Goal: Task Accomplishment & Management: Use online tool/utility

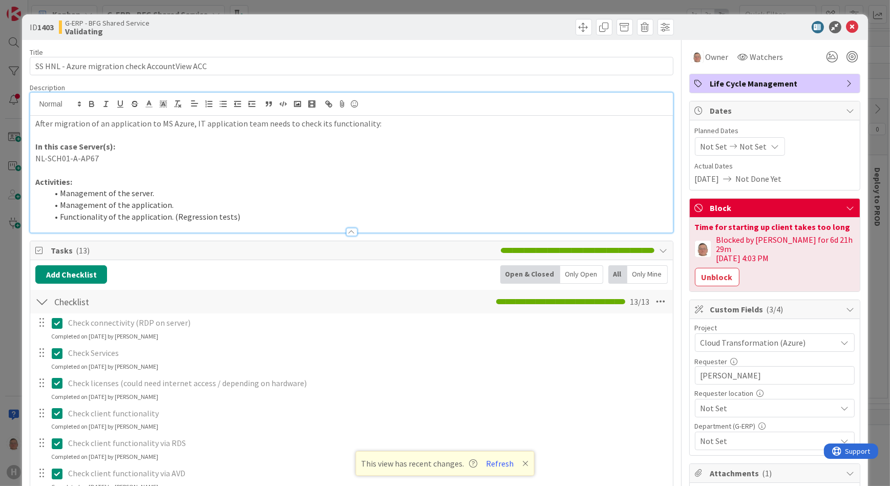
scroll to position [465, 0]
click at [846, 28] on icon at bounding box center [852, 27] width 12 height 12
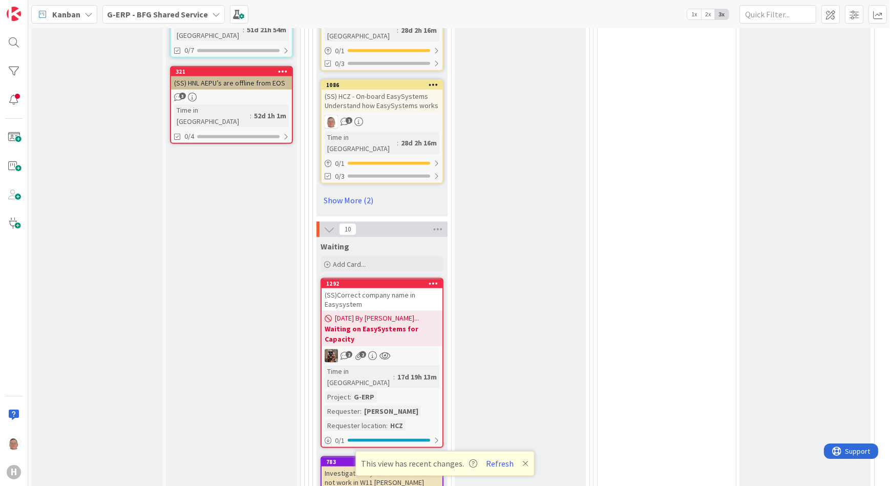
scroll to position [1675, 0]
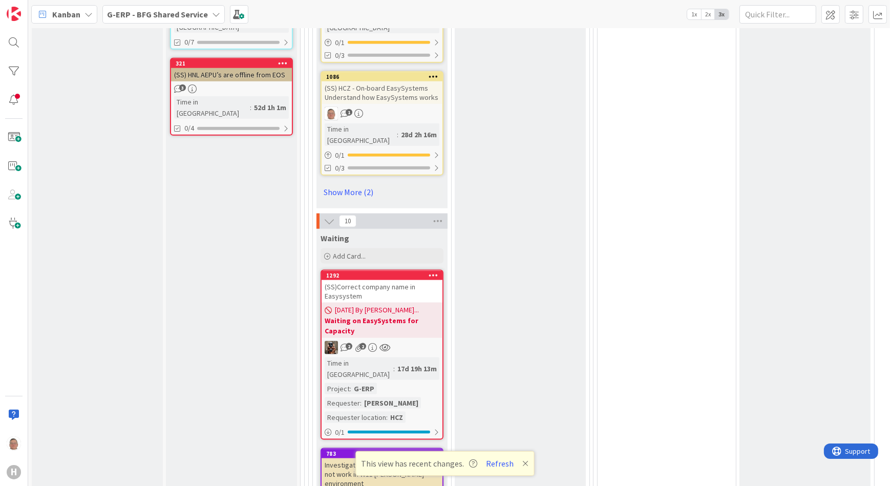
click at [396, 280] on div "(SS)Correct company name in Easysystem" at bounding box center [382, 291] width 121 height 23
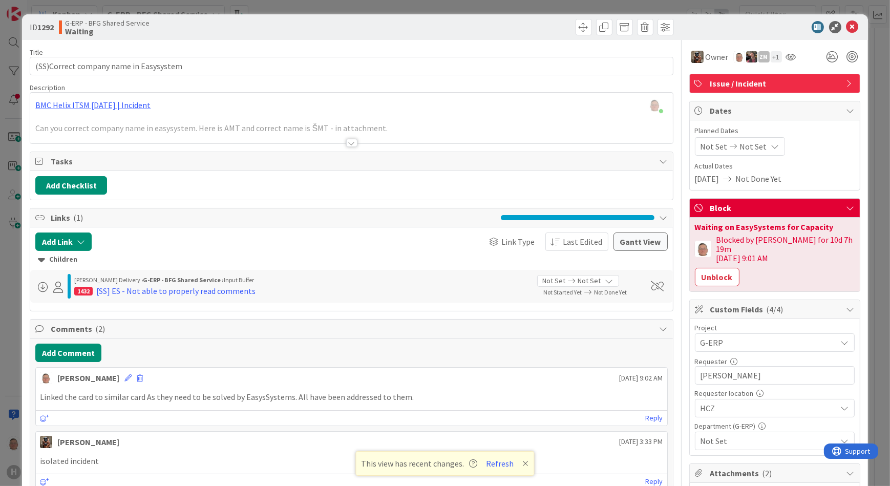
click at [347, 143] on div at bounding box center [351, 143] width 11 height 8
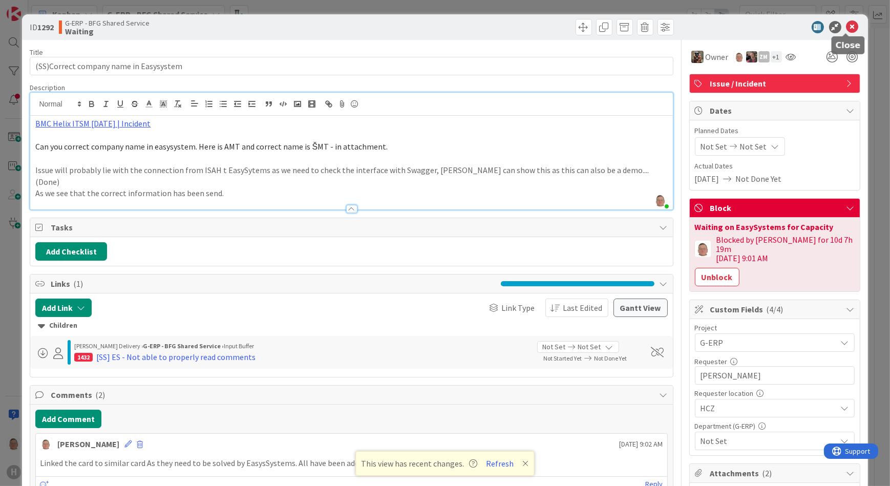
click at [850, 28] on icon at bounding box center [852, 27] width 12 height 12
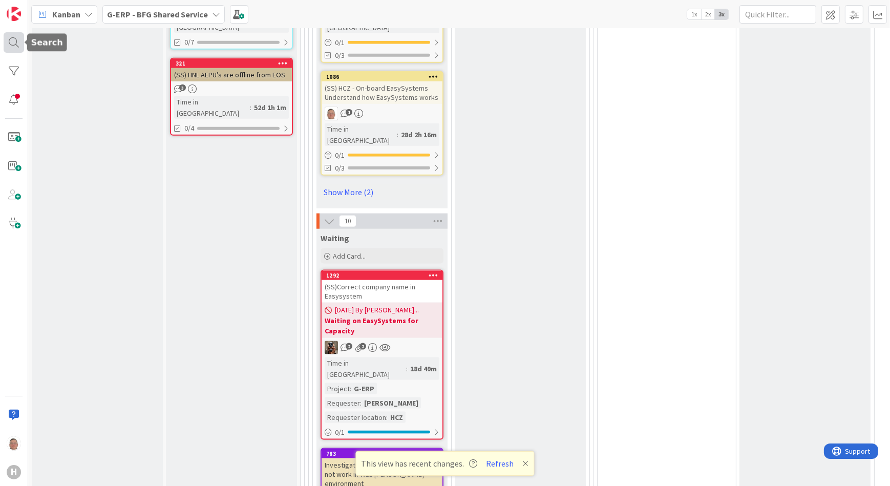
click at [12, 45] on div at bounding box center [14, 42] width 20 height 20
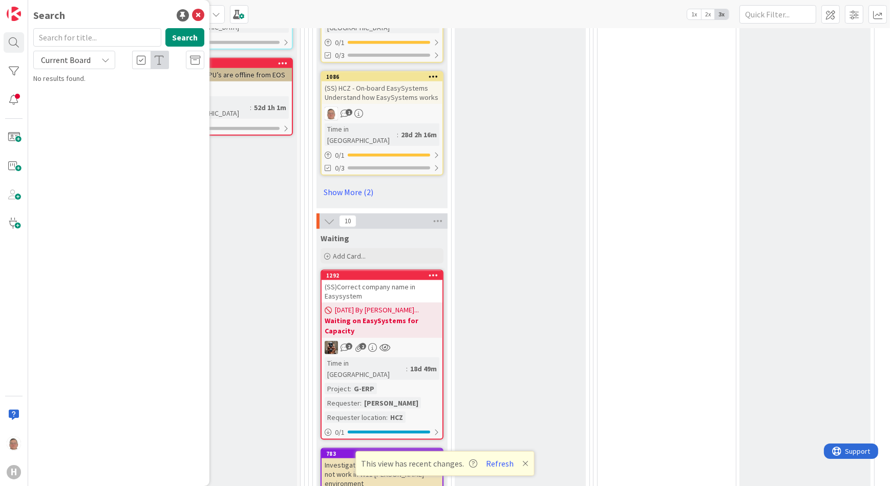
click at [63, 39] on input "text" at bounding box center [97, 37] width 128 height 18
type input "HME-C-S-95292"
click at [186, 44] on button "Search" at bounding box center [184, 37] width 39 height 18
click at [104, 85] on p "(SS) HNL AEPU’s are offline from EOS" at bounding box center [126, 90] width 157 height 11
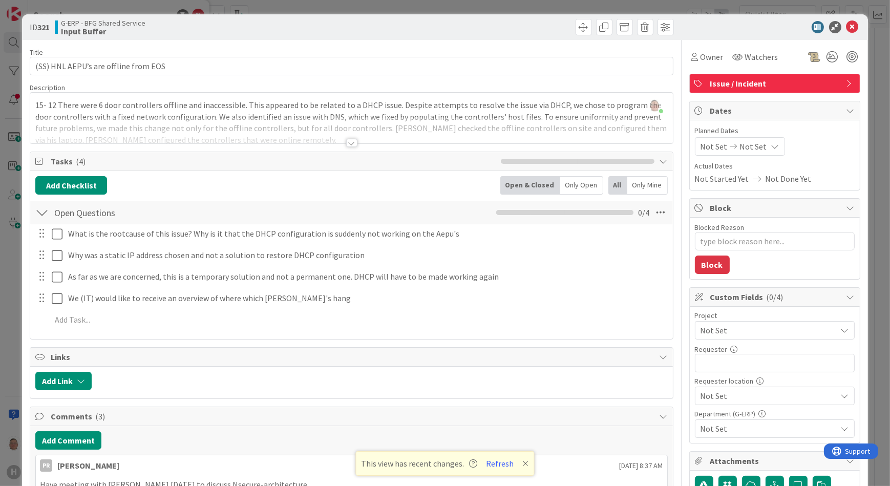
click at [348, 143] on div at bounding box center [351, 143] width 11 height 8
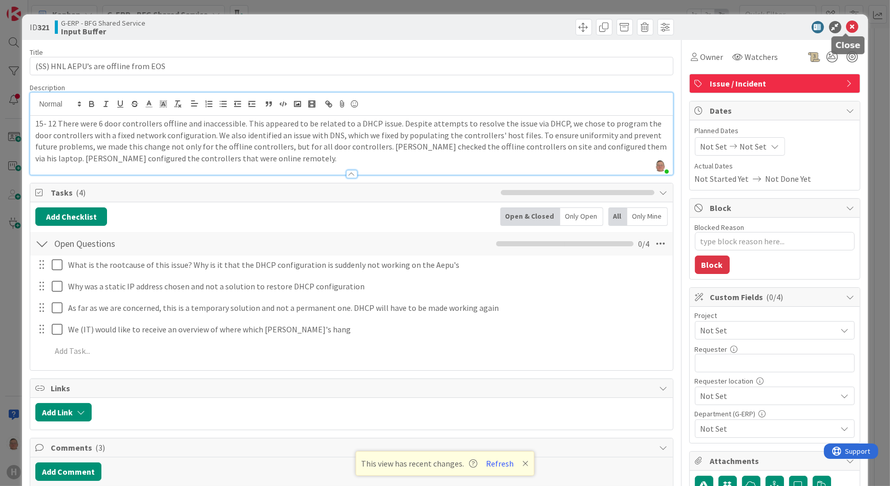
click at [846, 28] on icon at bounding box center [852, 27] width 12 height 12
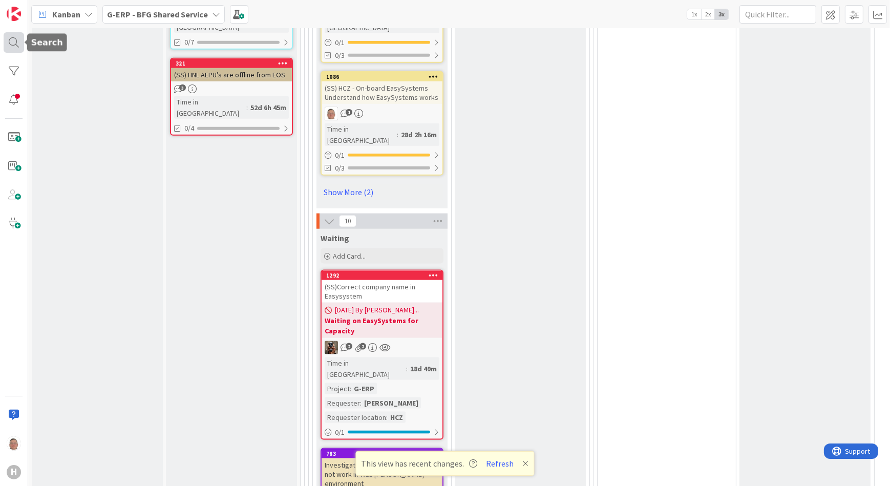
click at [5, 37] on div at bounding box center [14, 42] width 20 height 20
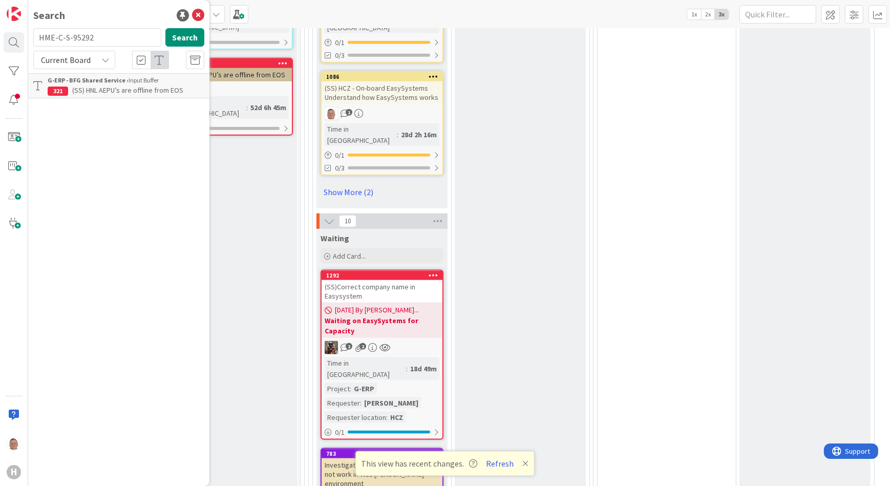
click at [109, 57] on icon at bounding box center [105, 60] width 8 height 8
click at [69, 102] on span "All Boards" at bounding box center [92, 102] width 106 height 15
click at [106, 118] on span "Validate input from [PERSON_NAME] S is processed with regards to productions st…" at bounding box center [121, 125] width 146 height 31
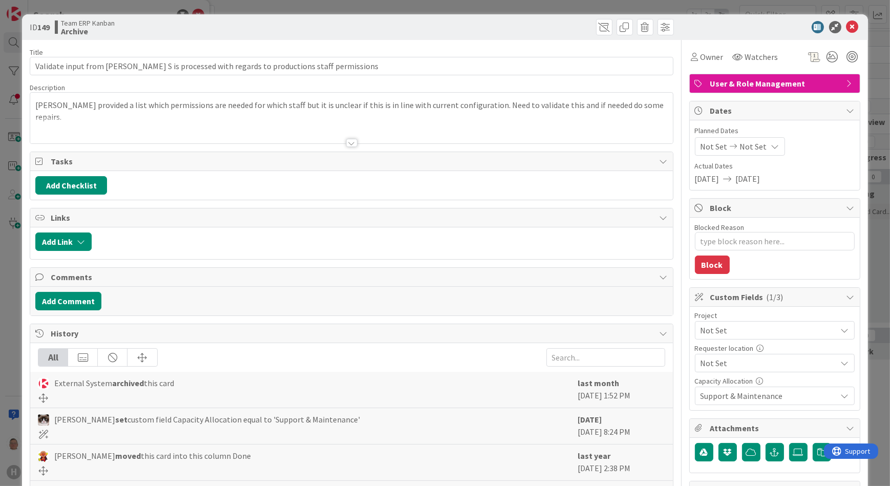
type textarea "x"
click at [348, 141] on div at bounding box center [351, 143] width 11 height 8
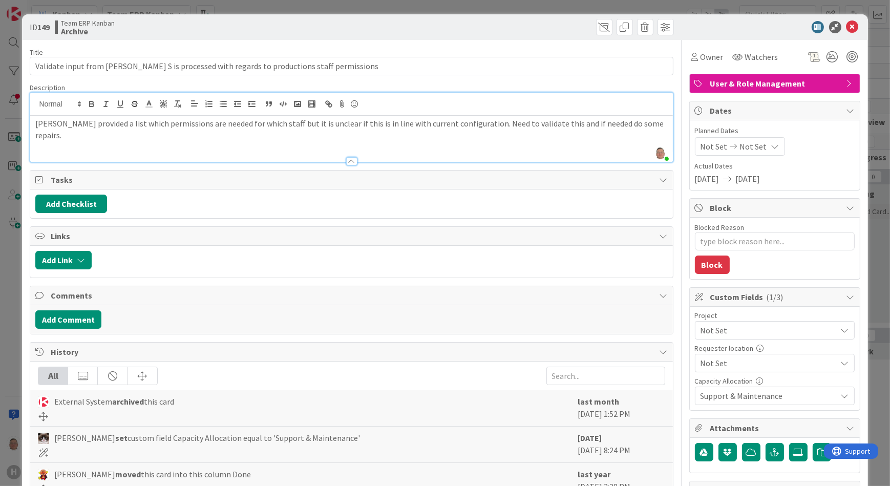
click at [349, 160] on div at bounding box center [351, 161] width 11 height 8
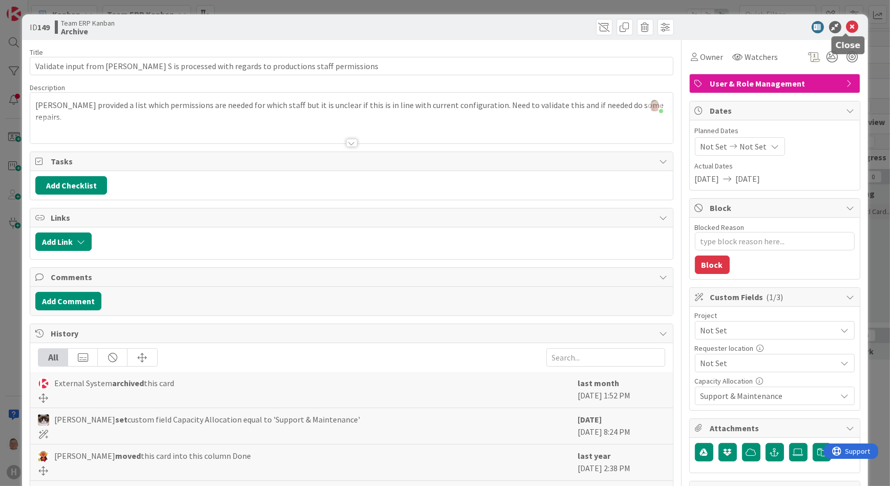
click at [849, 25] on icon at bounding box center [852, 27] width 12 height 12
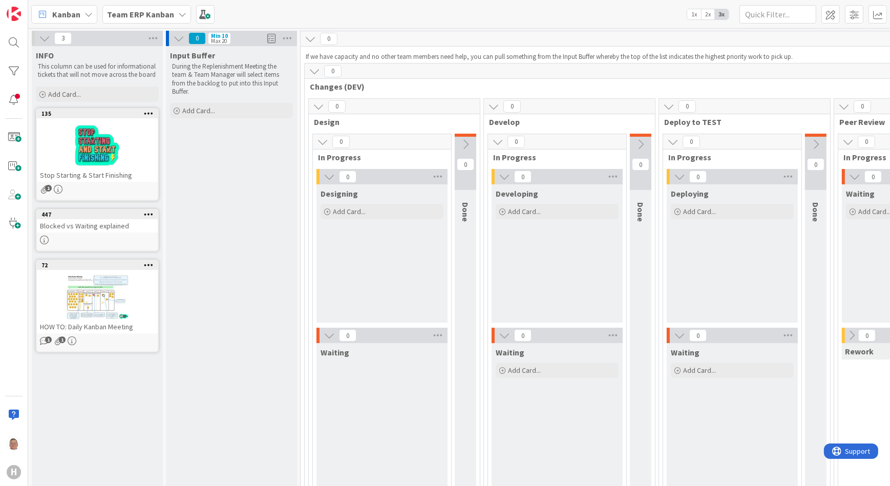
click at [73, 8] on span "Kanban" at bounding box center [66, 14] width 28 height 12
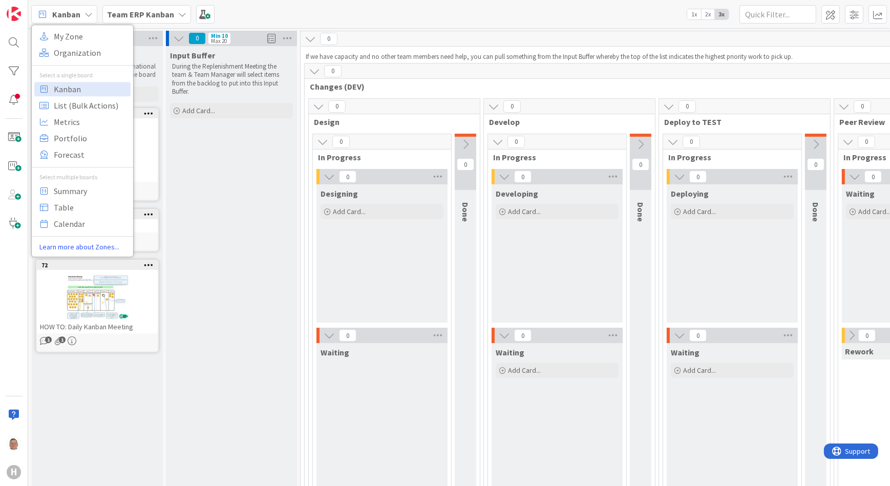
click at [153, 15] on b "Team ERP Kanban" at bounding box center [140, 14] width 67 height 10
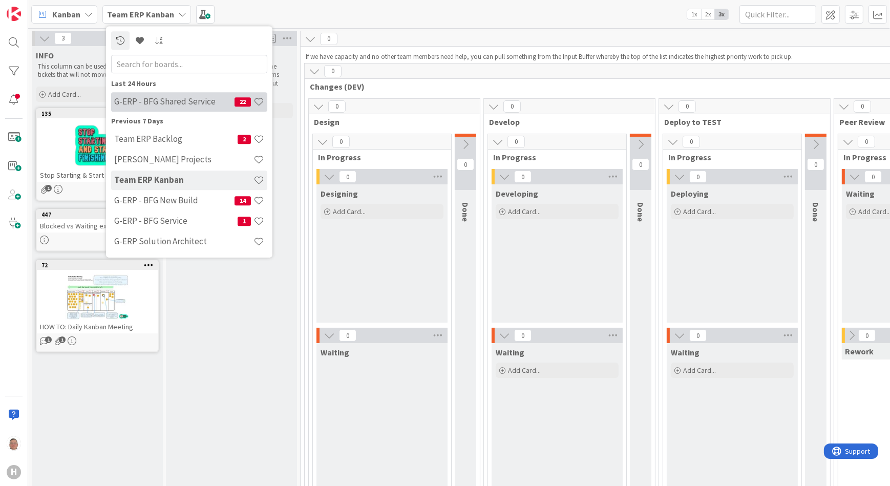
click at [144, 103] on h4 "G-ERP - BFG Shared Service" at bounding box center [174, 101] width 120 height 10
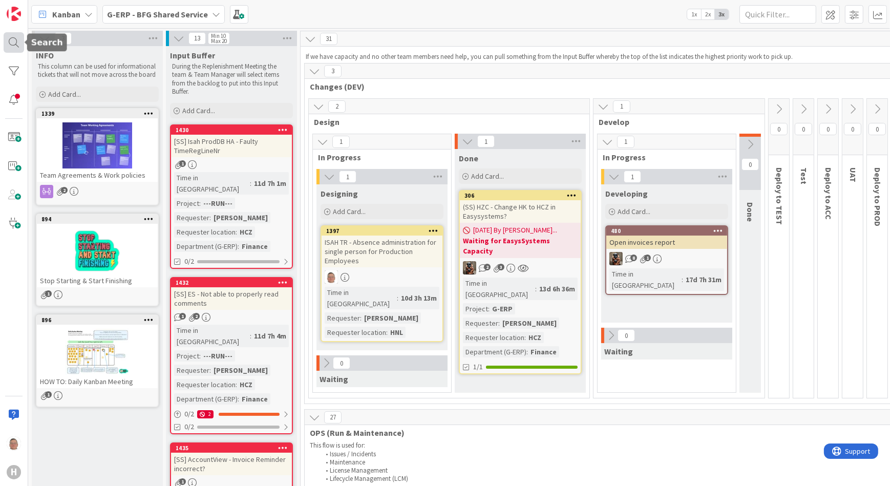
click at [16, 46] on div at bounding box center [14, 42] width 20 height 20
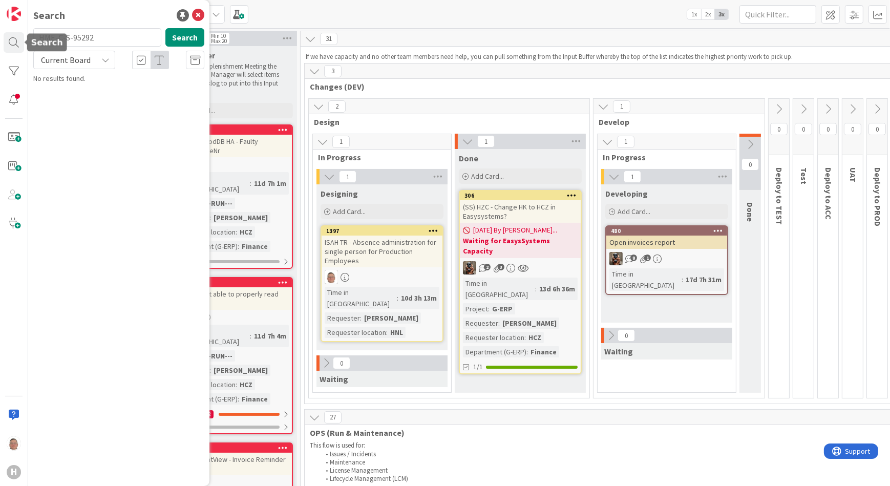
drag, startPoint x: 96, startPoint y: 36, endPoint x: -7, endPoint y: 39, distance: 103.0
click at [0, 39] on html "H Search HME-C-S-95292 Search Current Board No results found. Kanban My Zone Or…" at bounding box center [445, 243] width 890 height 486
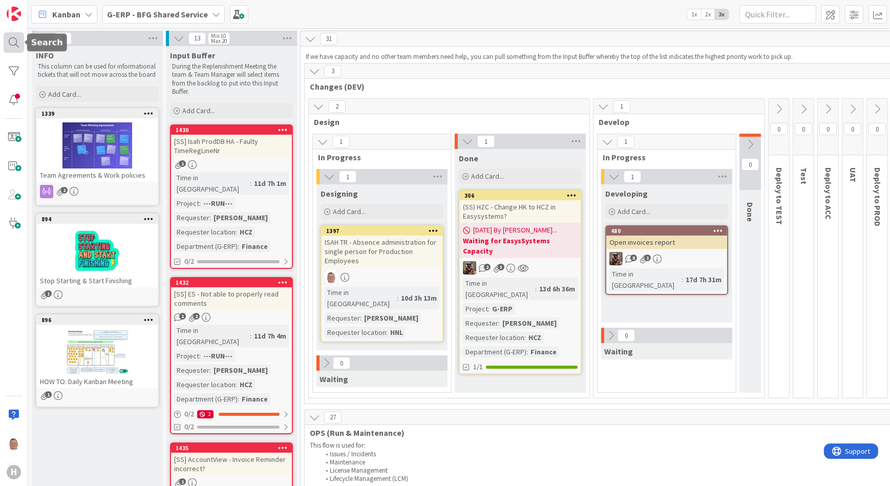
click at [15, 41] on div at bounding box center [14, 42] width 20 height 20
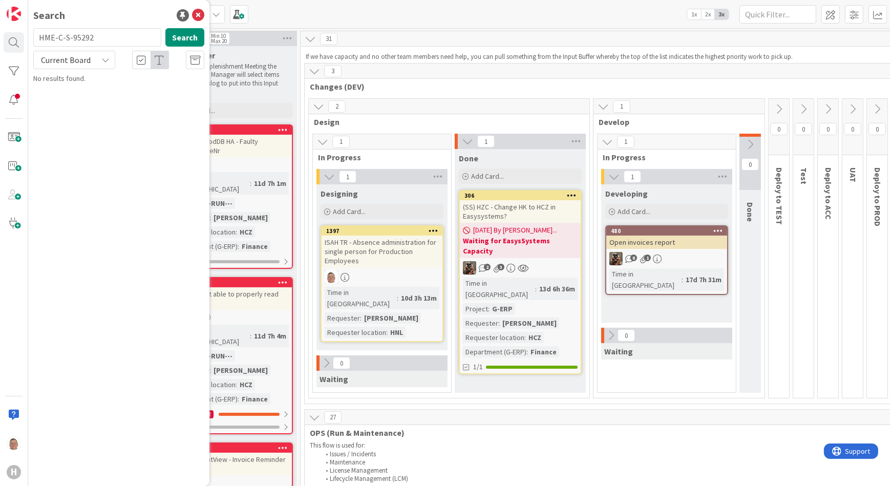
drag, startPoint x: 120, startPoint y: 35, endPoint x: 27, endPoint y: 36, distance: 93.2
click at [27, 36] on div "H Search HME-C-S-95292 Search Current Board No results found." at bounding box center [14, 243] width 28 height 486
type input "25060385"
click at [188, 40] on button "Search" at bounding box center [184, 37] width 39 height 18
click at [108, 60] on icon at bounding box center [105, 60] width 8 height 8
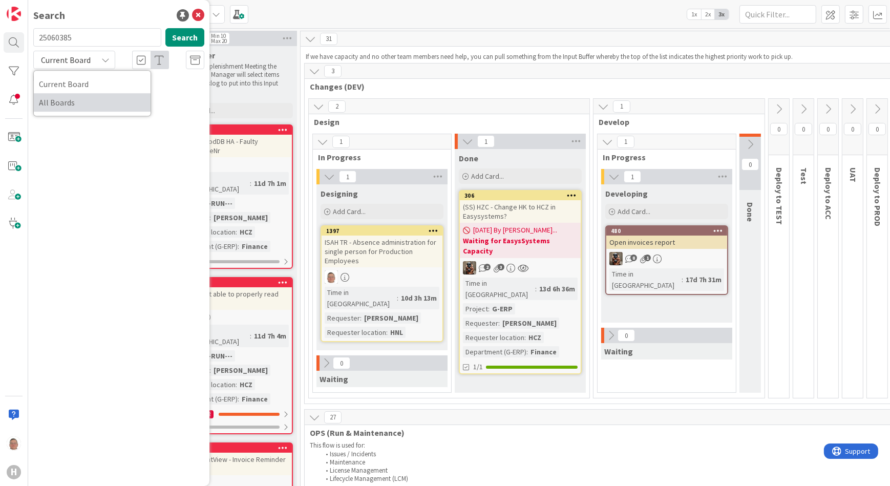
click at [78, 100] on span "All Boards" at bounding box center [92, 102] width 106 height 15
click at [185, 41] on button "Search" at bounding box center [184, 37] width 39 height 18
click at [358, 10] on div "Kanban My Zone Organization Select a single board Kanban List (Bulk Actions) Me…" at bounding box center [459, 14] width 862 height 28
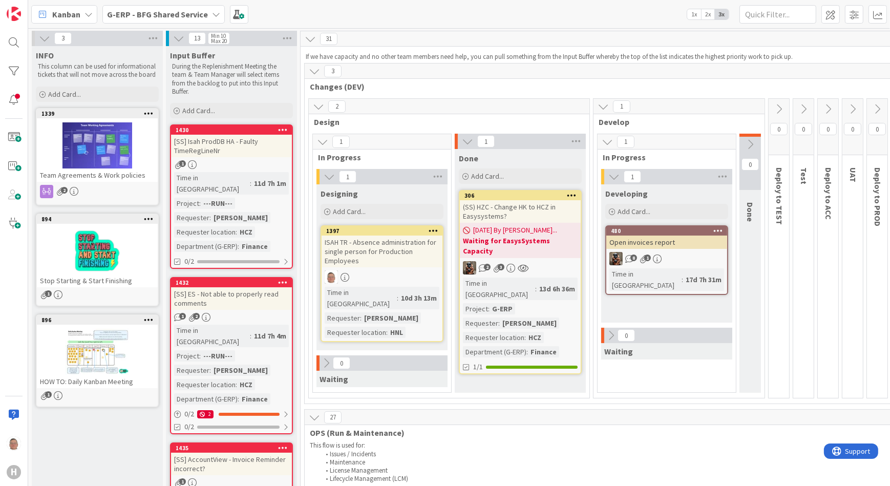
click at [365, 246] on div "ISAH TR - Absence administration for single person for Production Employees" at bounding box center [382, 252] width 121 height 32
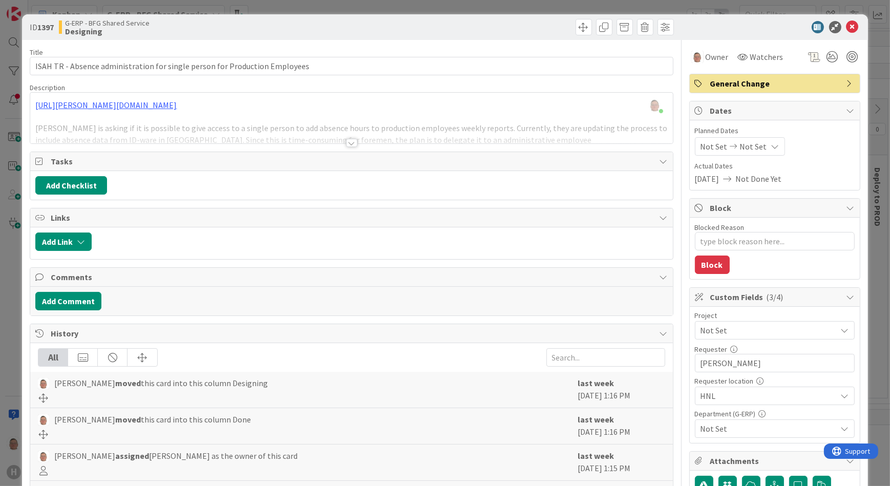
click at [347, 142] on div at bounding box center [351, 143] width 11 height 8
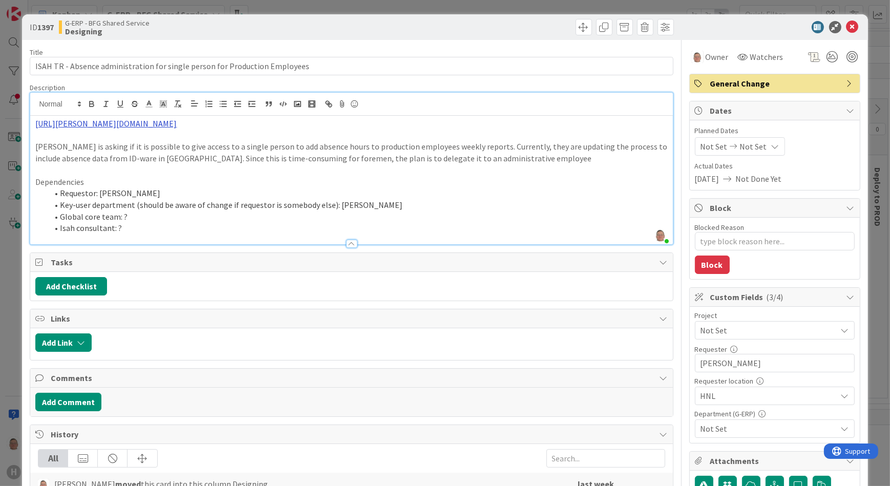
click at [177, 125] on link "[URL][PERSON_NAME][DOMAIN_NAME]" at bounding box center [105, 123] width 141 height 10
click at [198, 139] on link "[URL][PERSON_NAME][DOMAIN_NAME]" at bounding box center [200, 143] width 102 height 13
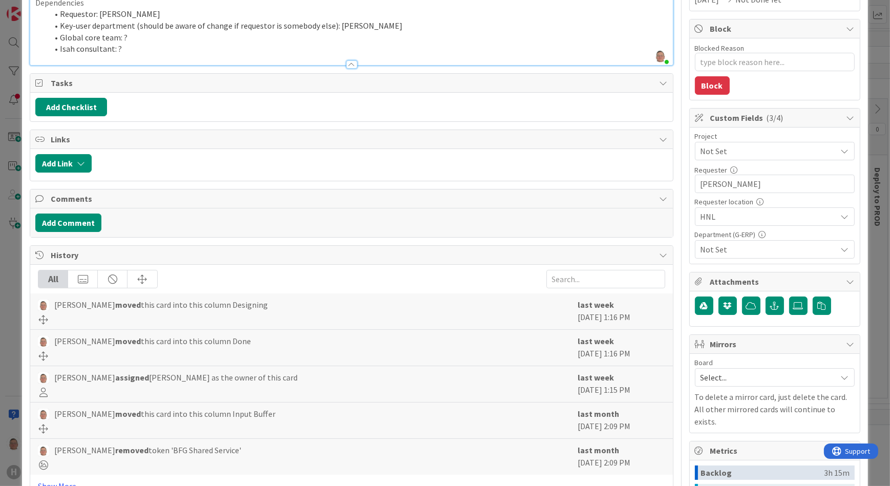
scroll to position [139, 0]
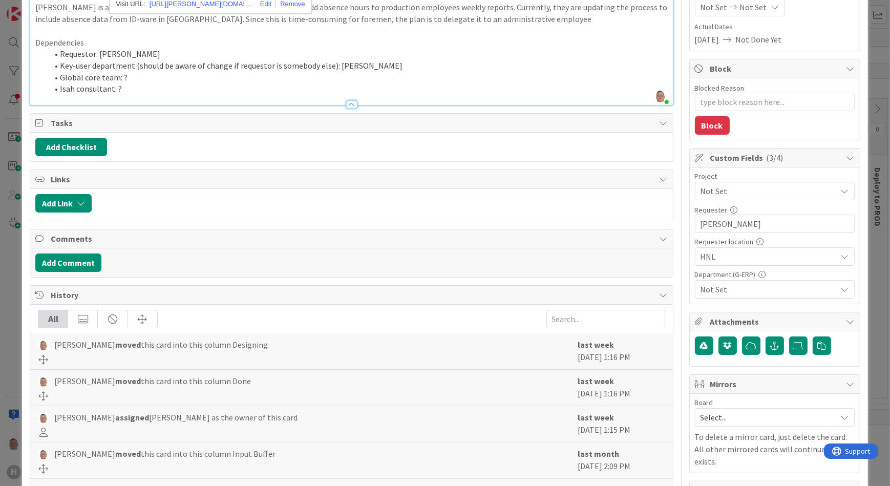
click at [794, 189] on span "Not Set" at bounding box center [765, 191] width 131 height 14
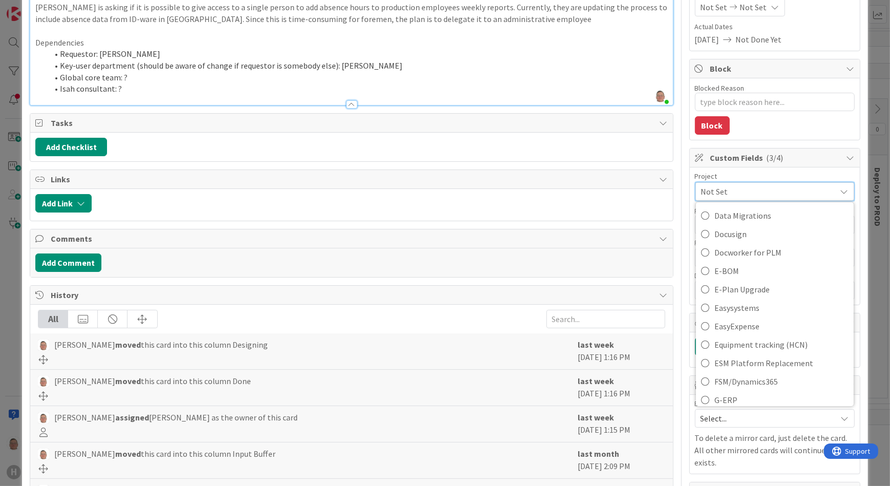
scroll to position [279, 0]
click at [723, 397] on span "G-ERP" at bounding box center [781, 397] width 134 height 15
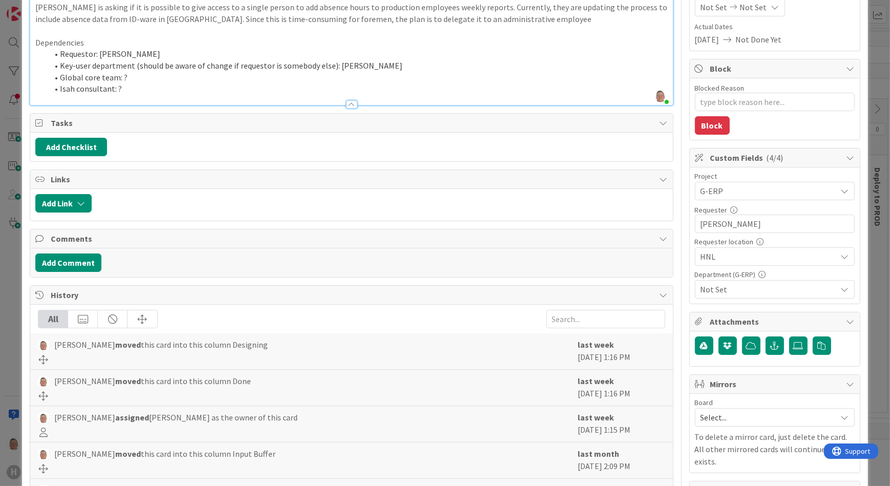
click at [730, 187] on span "G-ERP" at bounding box center [765, 191] width 131 height 14
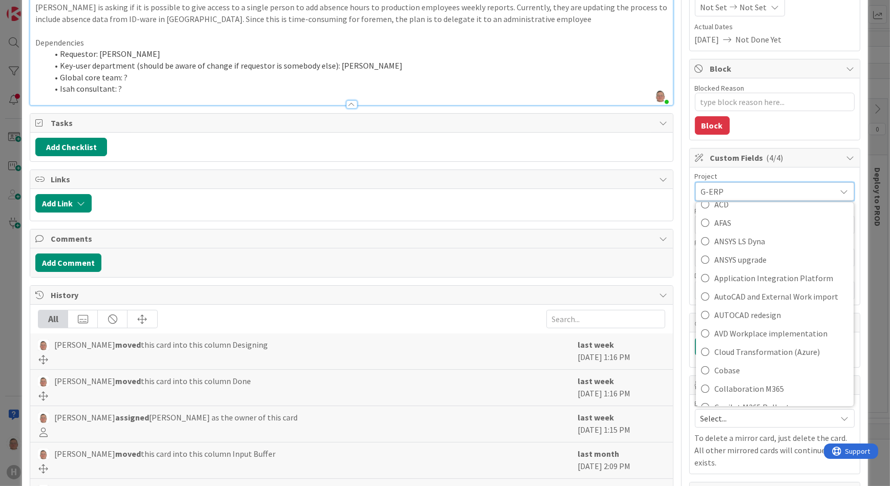
scroll to position [0, 0]
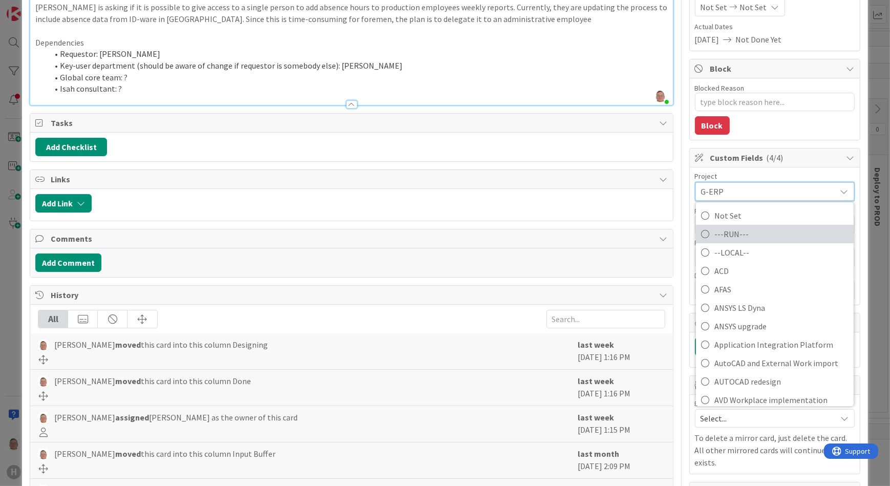
click at [730, 234] on span "---RUN---" at bounding box center [781, 233] width 134 height 15
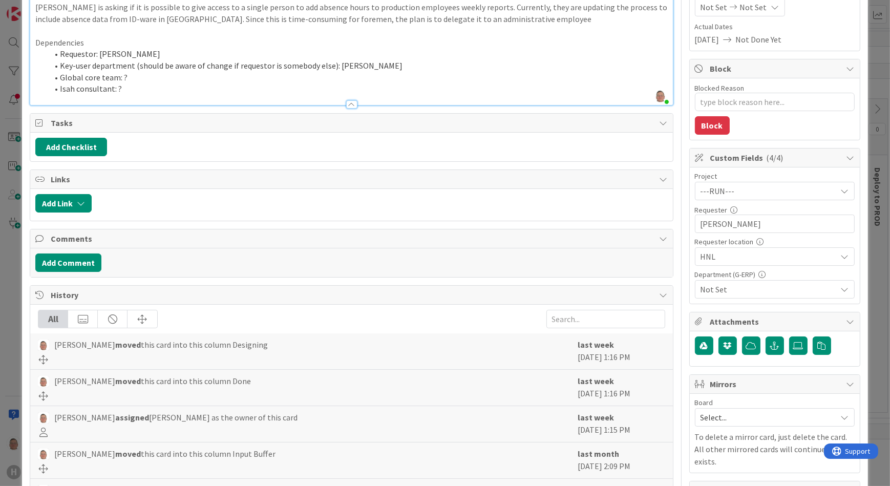
click at [734, 198] on span "HNL" at bounding box center [765, 191] width 131 height 14
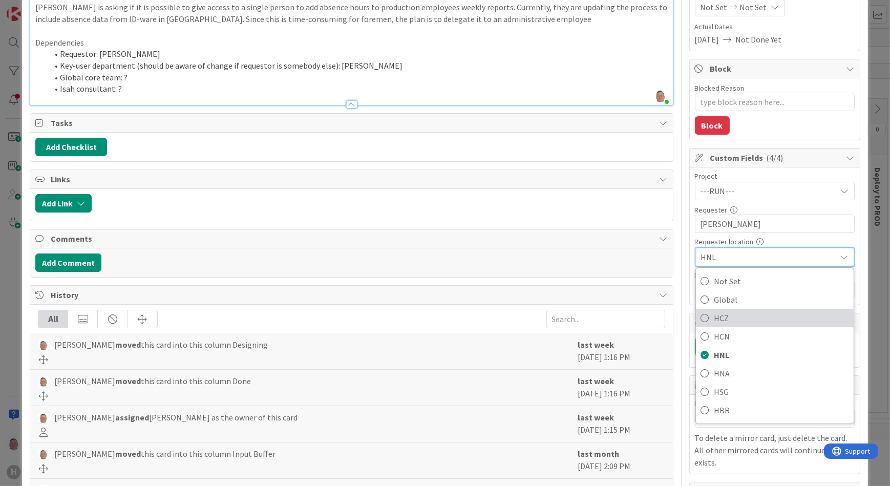
click at [715, 323] on span "HCZ" at bounding box center [781, 317] width 134 height 15
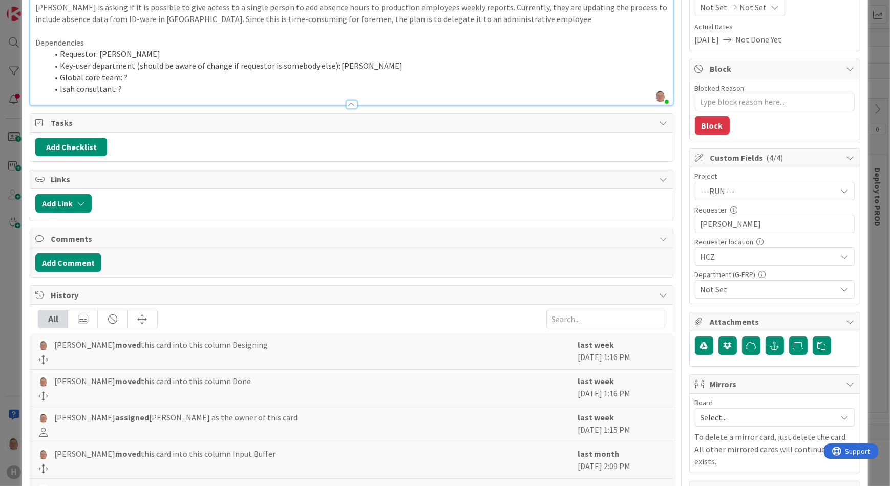
click at [453, 79] on li "Global core team: ?" at bounding box center [357, 78] width 619 height 12
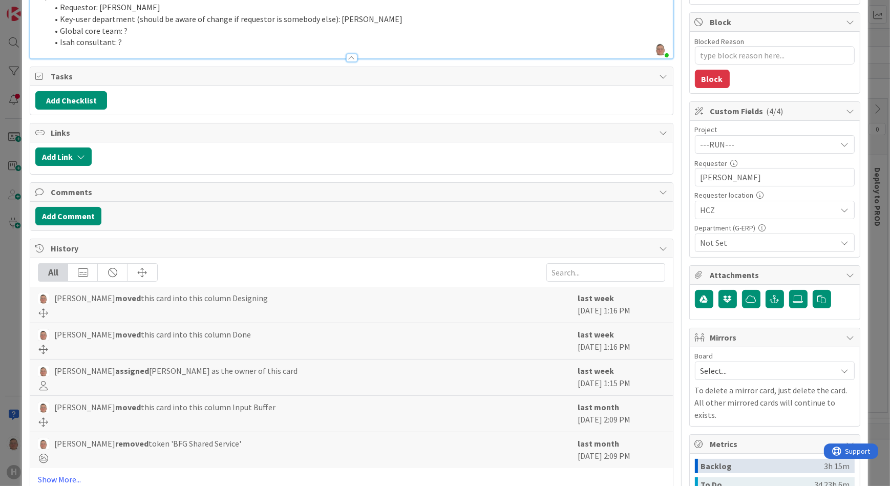
scroll to position [279, 0]
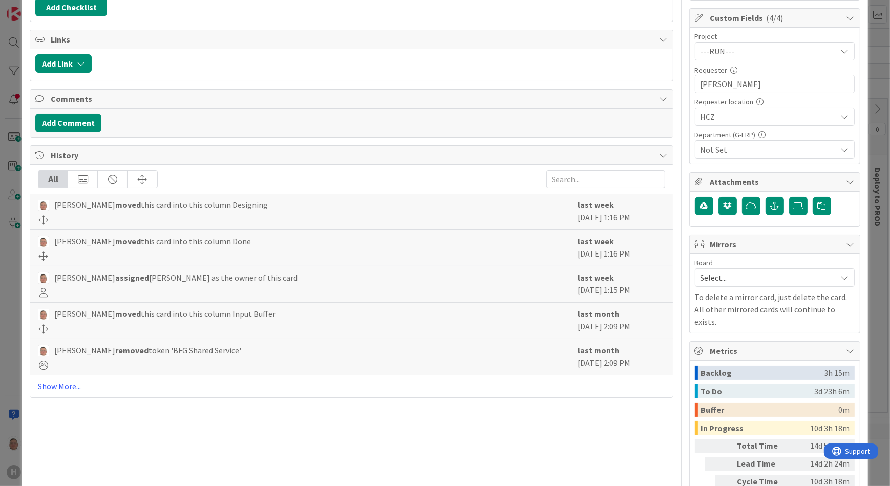
click at [722, 147] on span "Not Set" at bounding box center [768, 149] width 136 height 12
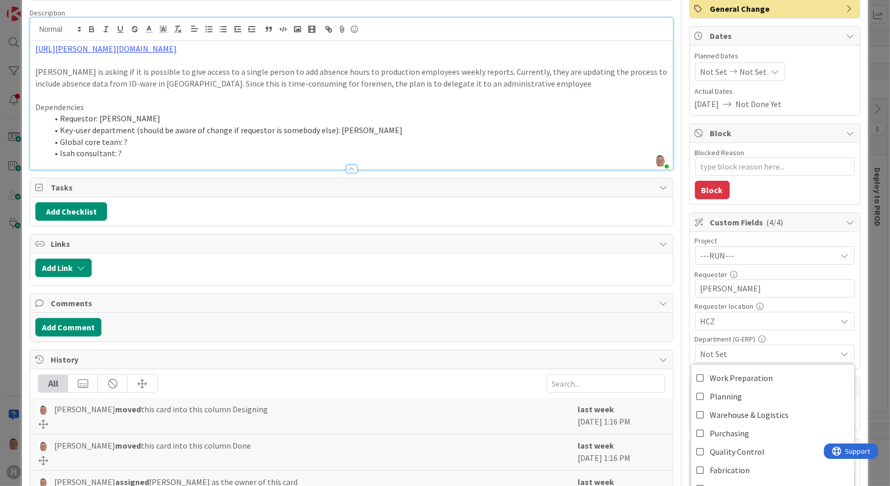
scroll to position [46, 0]
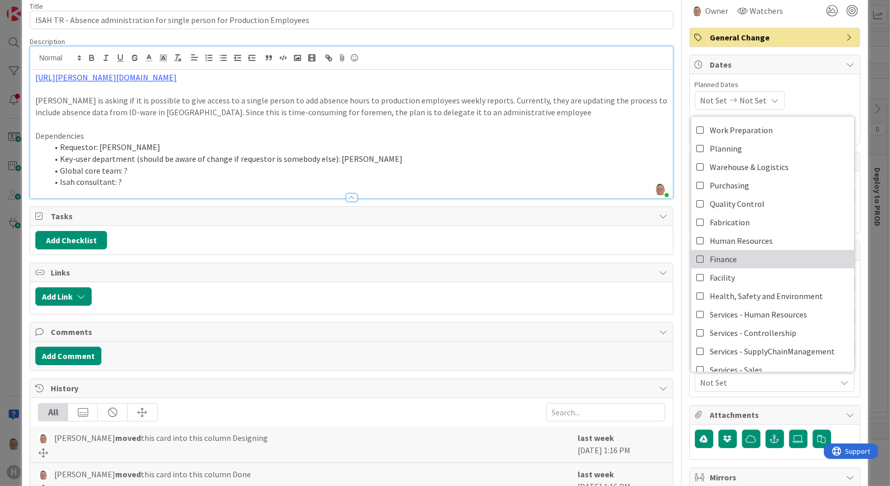
click at [710, 258] on span "Finance" at bounding box center [723, 258] width 27 height 15
click at [640, 148] on li "Requestor: [PERSON_NAME]" at bounding box center [357, 147] width 619 height 12
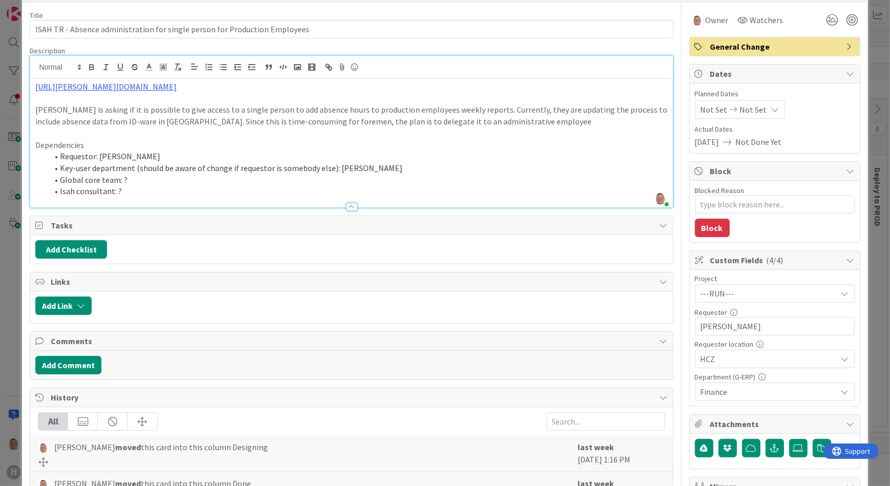
scroll to position [0, 0]
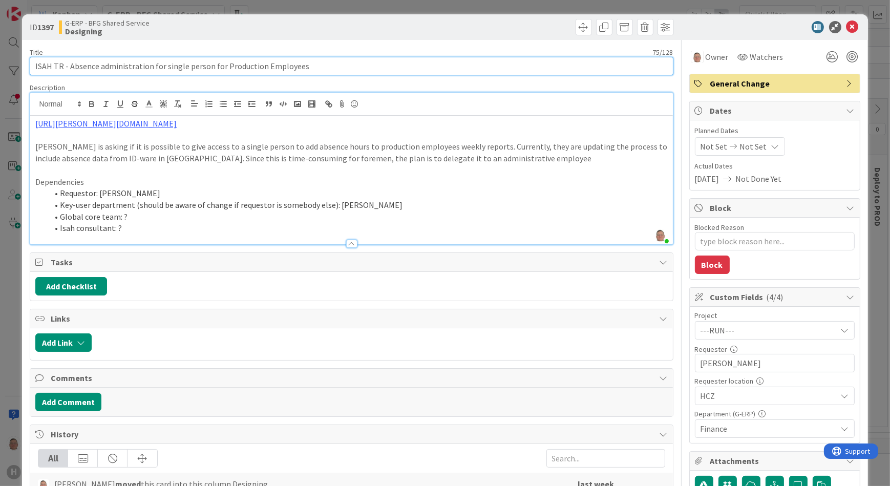
drag, startPoint x: 317, startPoint y: 65, endPoint x: 23, endPoint y: 75, distance: 294.5
click at [23, 75] on div "ID 1397 G-ERP - BFG Shared Service Designing Title 75 / 128 ISAH TR - Absence a…" at bounding box center [444, 417] width 845 height 807
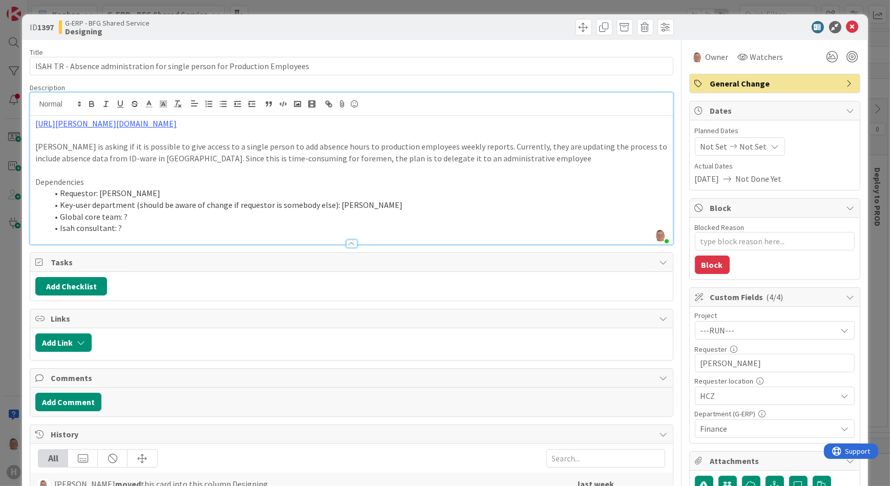
drag, startPoint x: 384, startPoint y: 205, endPoint x: 337, endPoint y: 204, distance: 47.6
click at [337, 204] on li "Key-user department (should be aware of change if requestor is somebody else): …" at bounding box center [357, 205] width 619 height 12
click at [401, 220] on li "Global core team: ?" at bounding box center [357, 217] width 619 height 12
click at [506, 195] on li "Requestor: [PERSON_NAME]" at bounding box center [357, 193] width 619 height 12
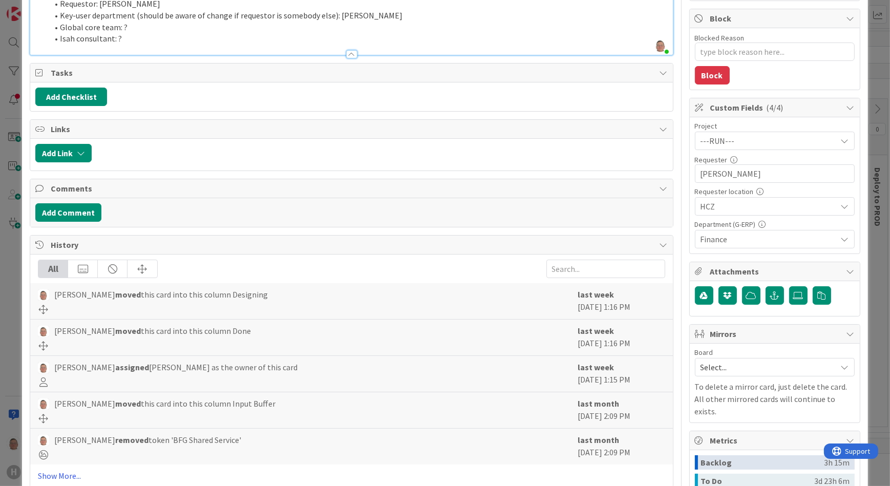
scroll to position [10, 0]
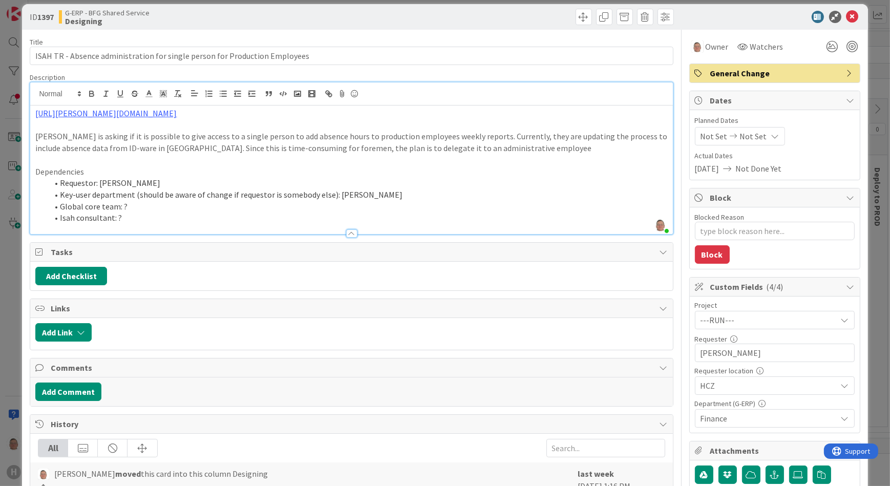
click at [56, 308] on span "Links" at bounding box center [352, 308] width 603 height 12
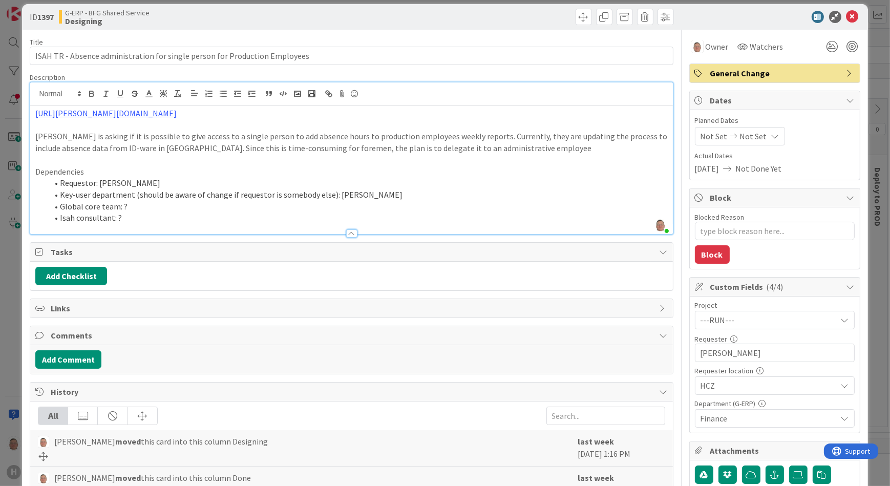
click at [61, 307] on span "Links" at bounding box center [352, 308] width 603 height 12
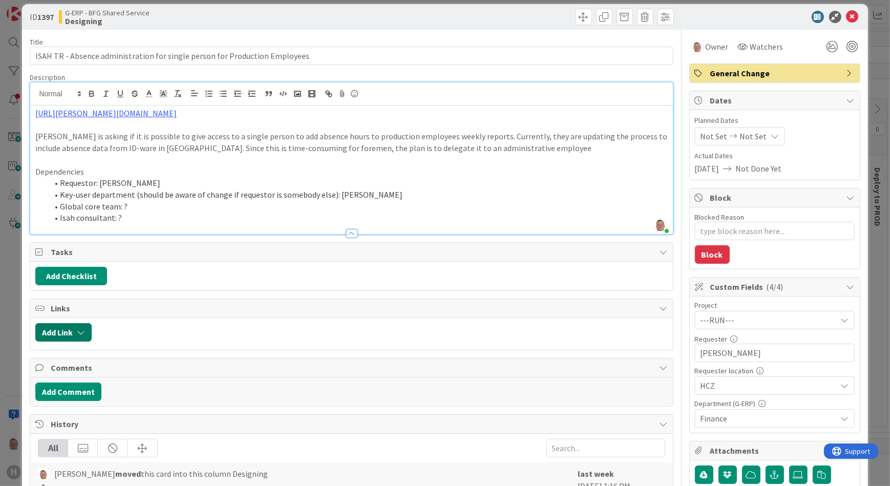
click at [63, 332] on button "Add Link" at bounding box center [63, 332] width 56 height 18
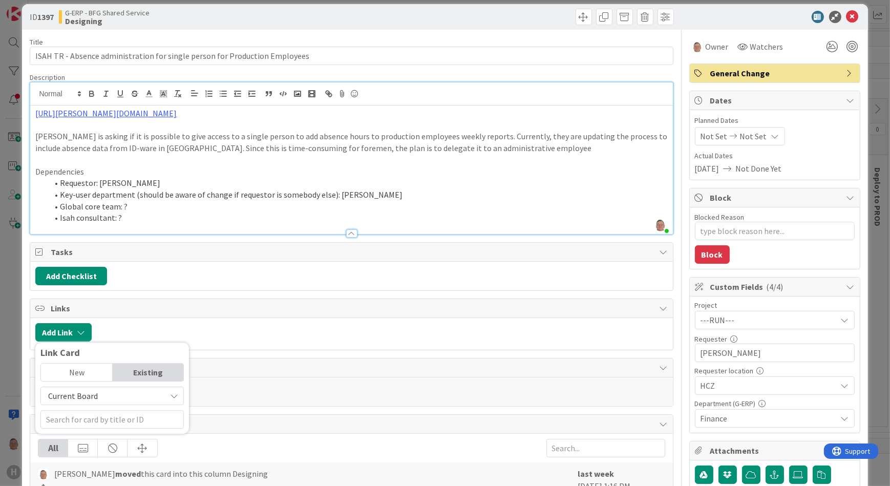
click at [352, 306] on span "Links" at bounding box center [352, 308] width 603 height 12
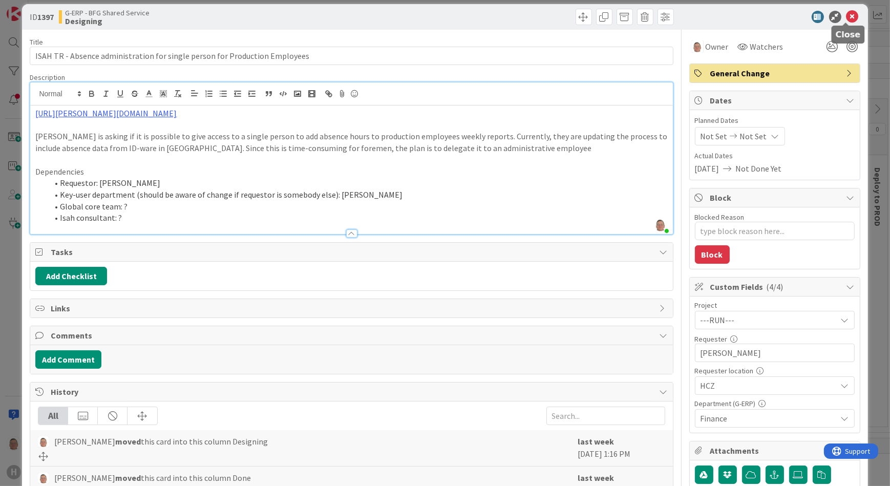
click at [846, 16] on icon at bounding box center [852, 17] width 12 height 12
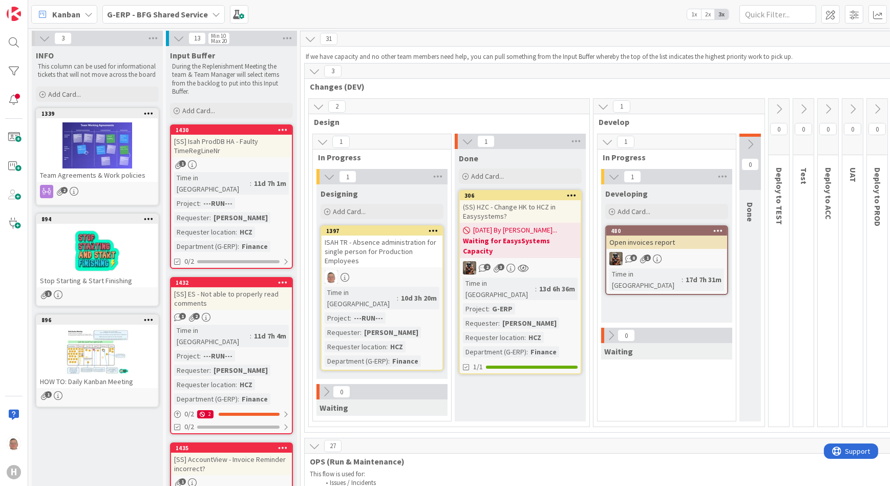
click at [378, 237] on div "ISAH TR - Absence administration for single person for Production Employees" at bounding box center [382, 252] width 121 height 32
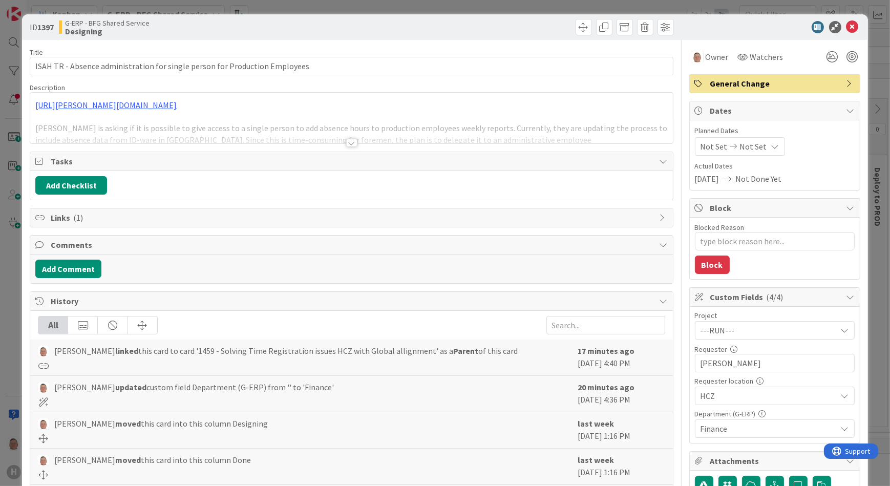
click at [67, 219] on span "Links ( 1 )" at bounding box center [352, 217] width 603 height 12
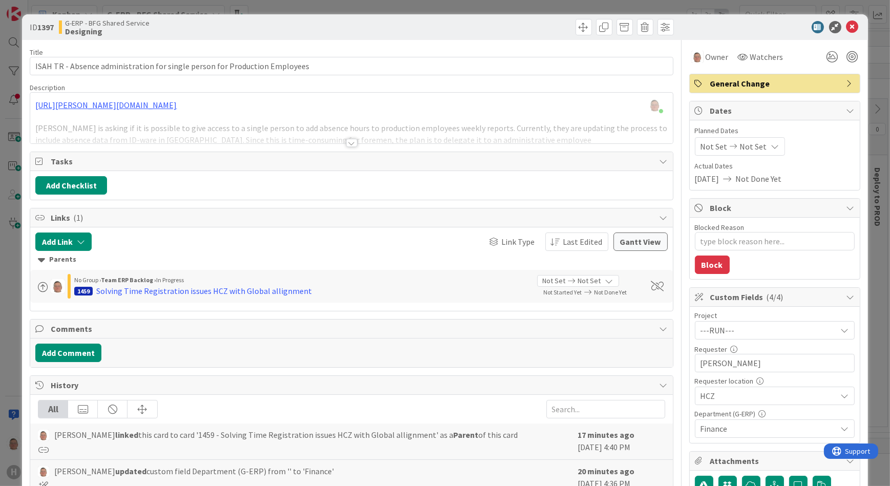
click at [839, 334] on div "---RUN---" at bounding box center [775, 330] width 160 height 18
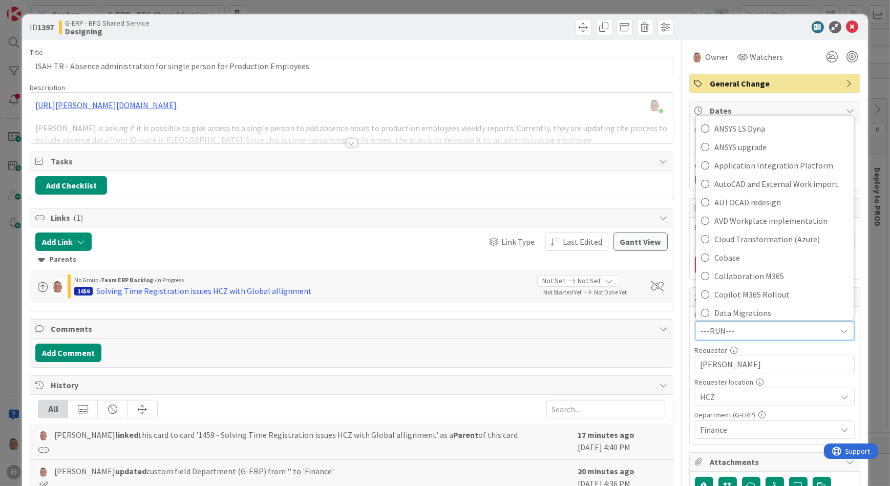
scroll to position [93, 0]
click at [520, 320] on div "Comments" at bounding box center [351, 328] width 642 height 19
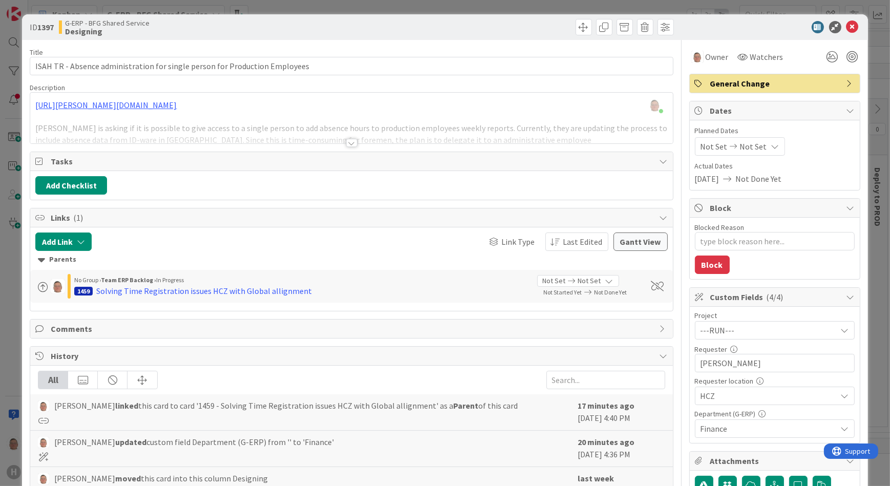
click at [515, 328] on span "Comments" at bounding box center [352, 329] width 603 height 12
type textarea "x"
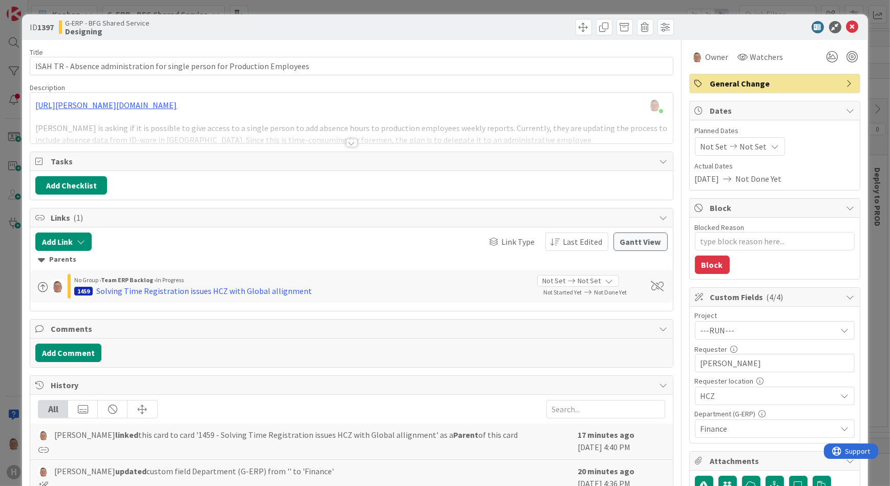
click at [749, 325] on span "---RUN---" at bounding box center [765, 330] width 131 height 14
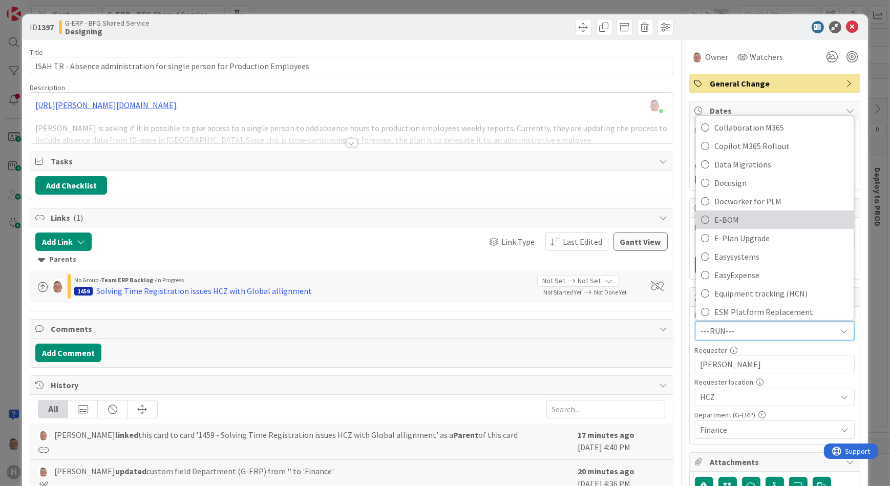
scroll to position [148, 0]
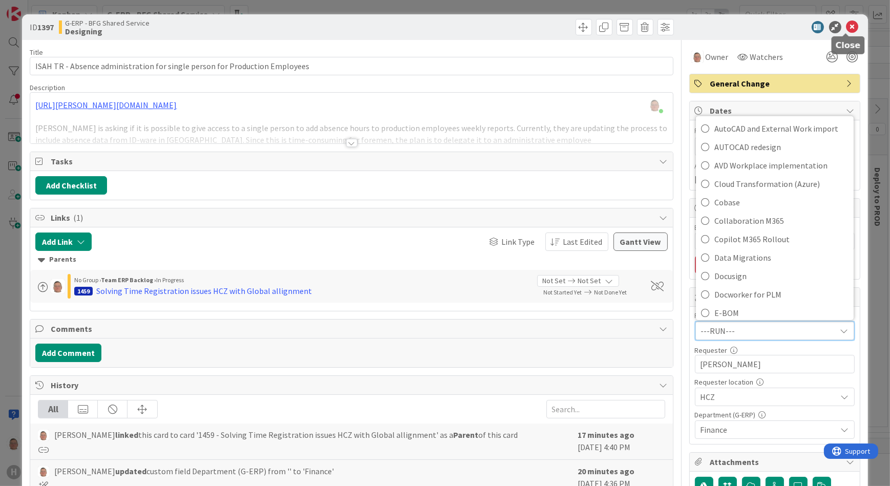
click at [847, 29] on icon at bounding box center [852, 27] width 12 height 12
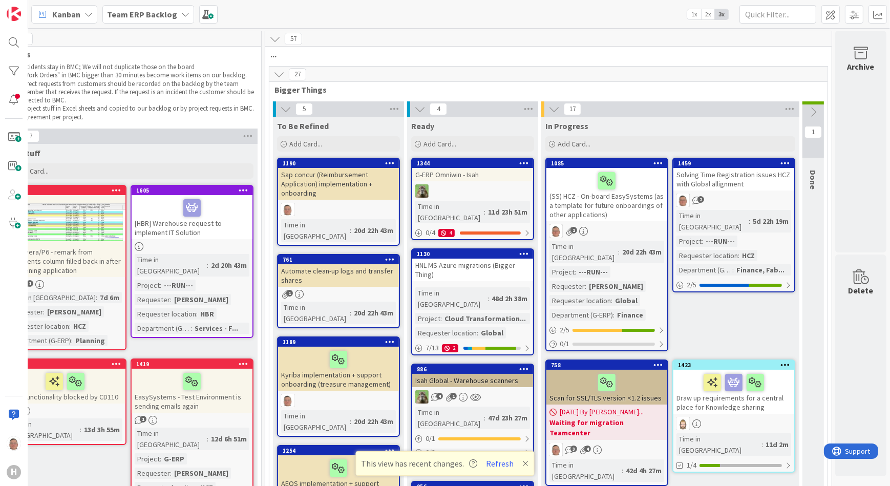
scroll to position [0, 314]
click at [747, 174] on div "Solving Time Registration issues HCZ with Global allignment" at bounding box center [733, 179] width 121 height 23
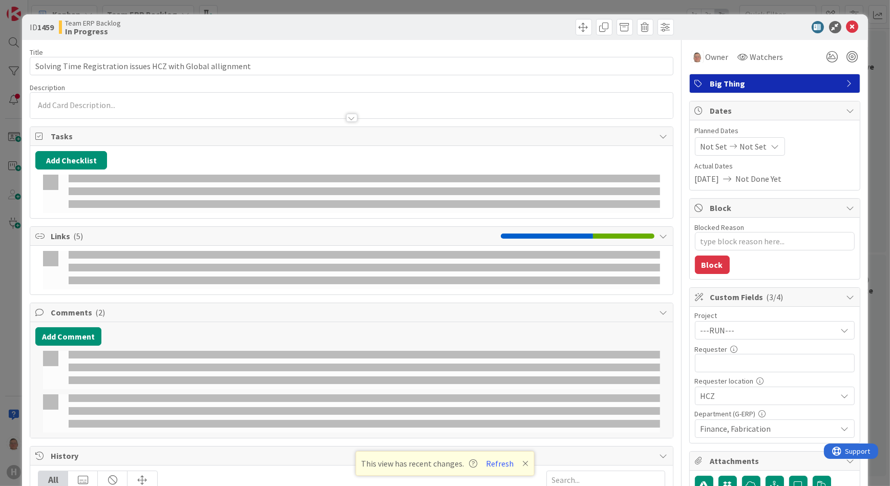
type textarea "x"
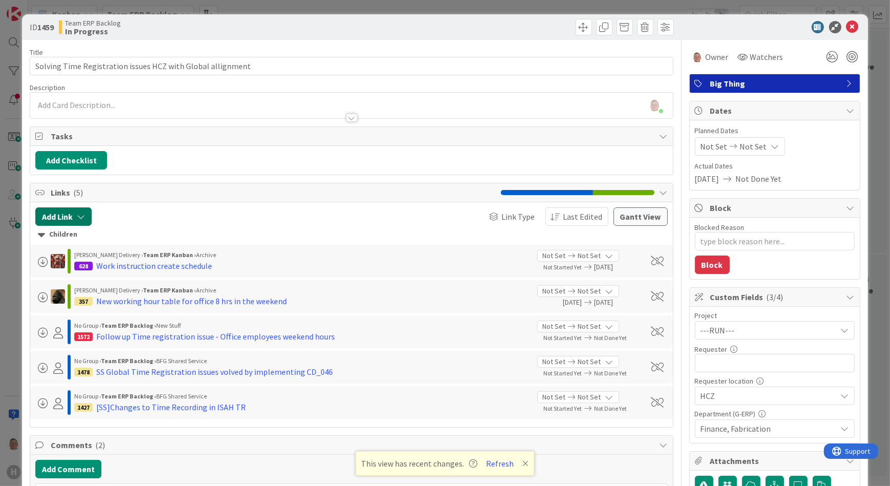
click at [65, 215] on button "Add Link" at bounding box center [63, 216] width 56 height 18
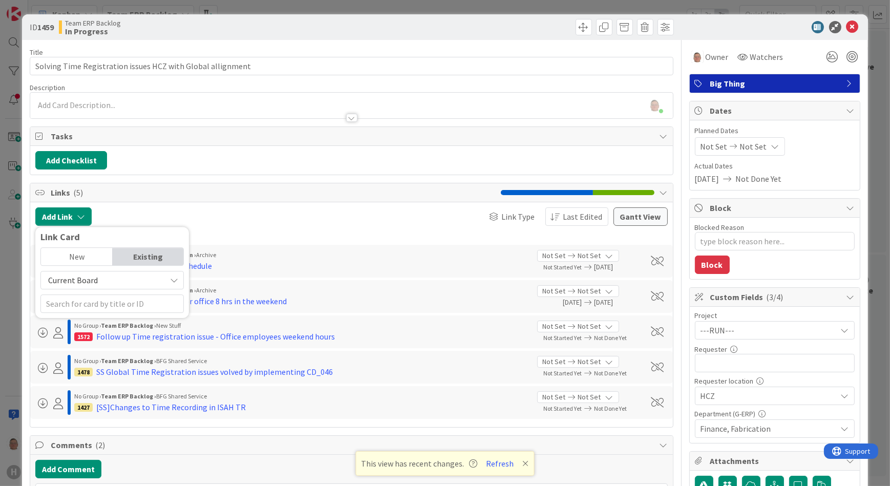
click at [76, 278] on span "Current Board" at bounding box center [73, 280] width 50 height 10
click at [65, 318] on span "All Boards" at bounding box center [117, 322] width 142 height 15
click at [70, 301] on input "text" at bounding box center [111, 303] width 143 height 18
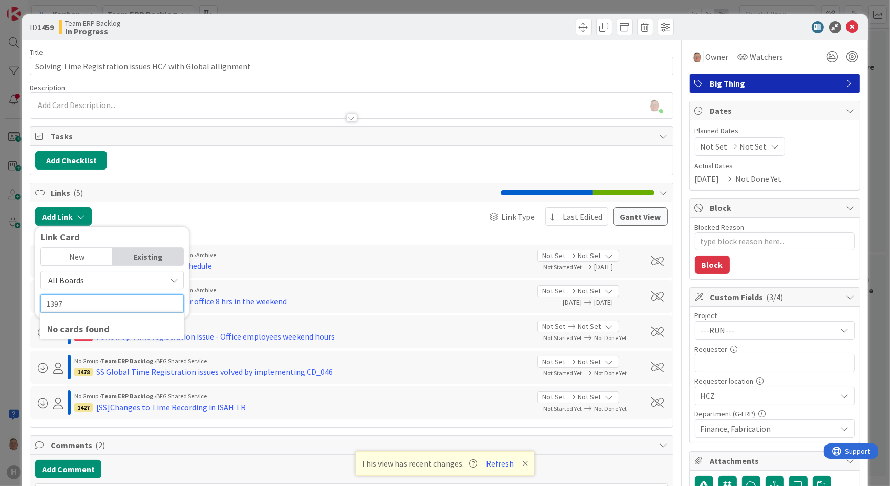
click at [85, 305] on input "1397" at bounding box center [111, 303] width 143 height 18
type input "1397"
click at [83, 322] on div "No cards found" at bounding box center [112, 329] width 130 height 14
click at [89, 295] on input "1397" at bounding box center [111, 303] width 143 height 18
click at [138, 255] on div "Existing" at bounding box center [148, 256] width 71 height 17
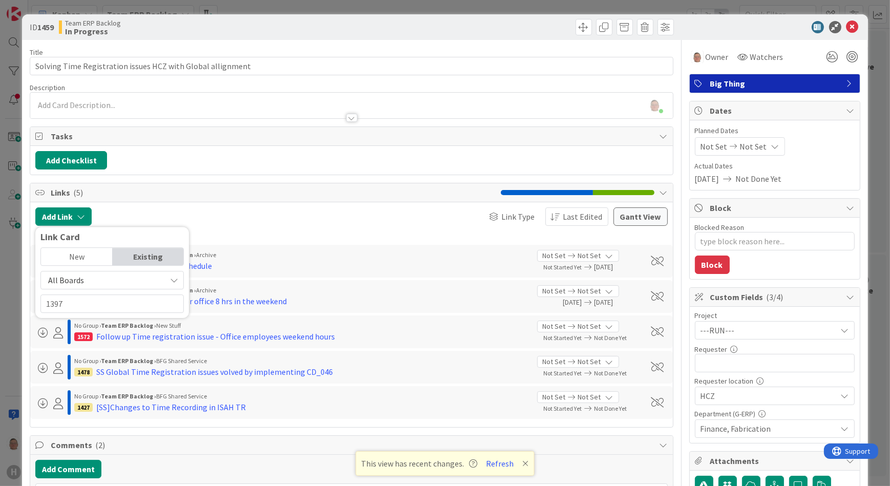
click at [88, 255] on div "New" at bounding box center [76, 256] width 71 height 17
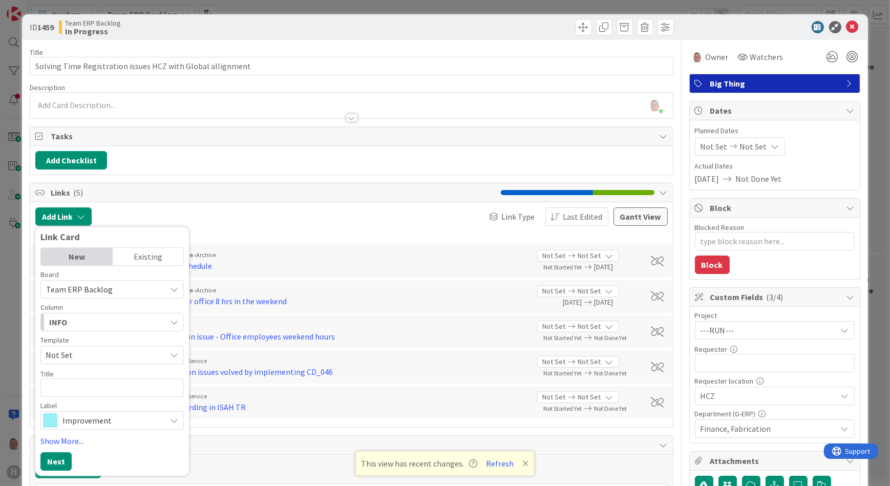
click at [168, 252] on div "Existing" at bounding box center [148, 256] width 71 height 17
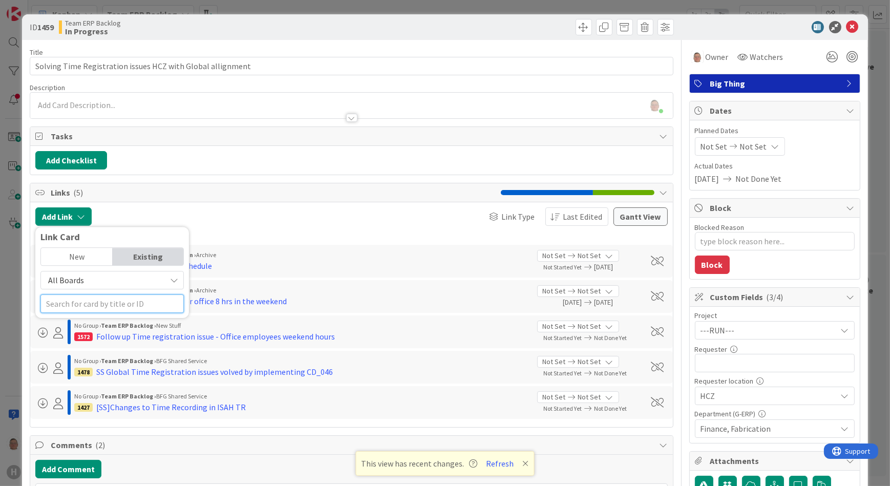
click at [110, 302] on input "text" at bounding box center [111, 303] width 143 height 18
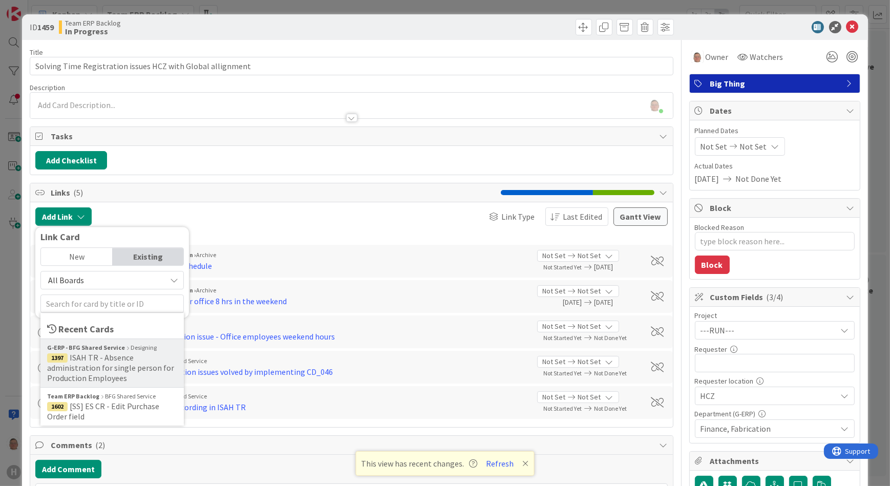
click at [96, 359] on span "ISAH TR - Absence administration for single person for Production Employees" at bounding box center [110, 367] width 127 height 31
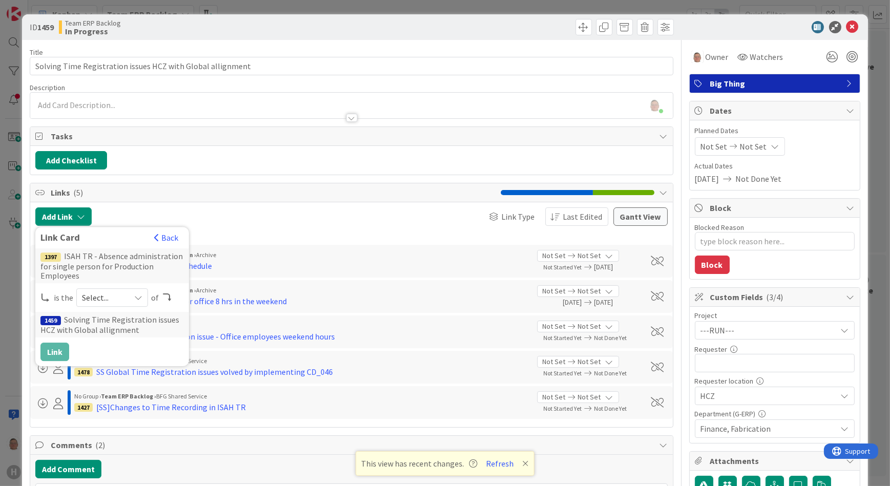
click at [110, 295] on span "Select..." at bounding box center [103, 297] width 43 height 14
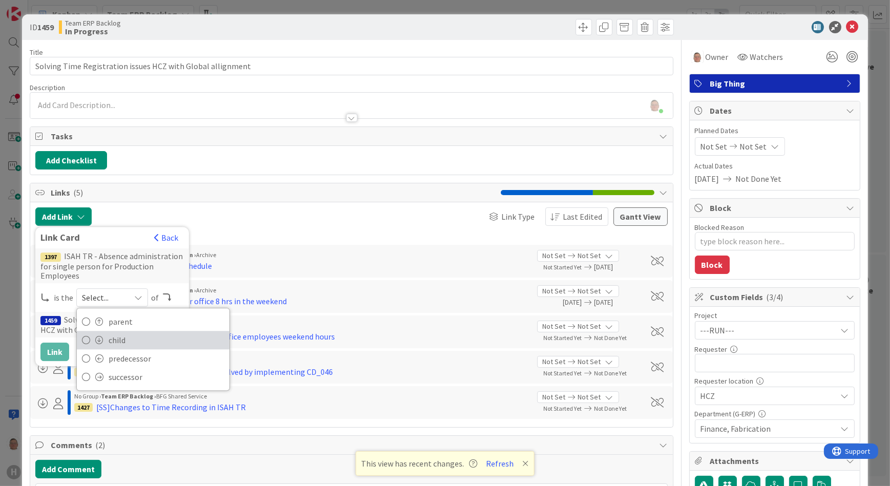
click at [109, 333] on span "child" at bounding box center [167, 339] width 116 height 15
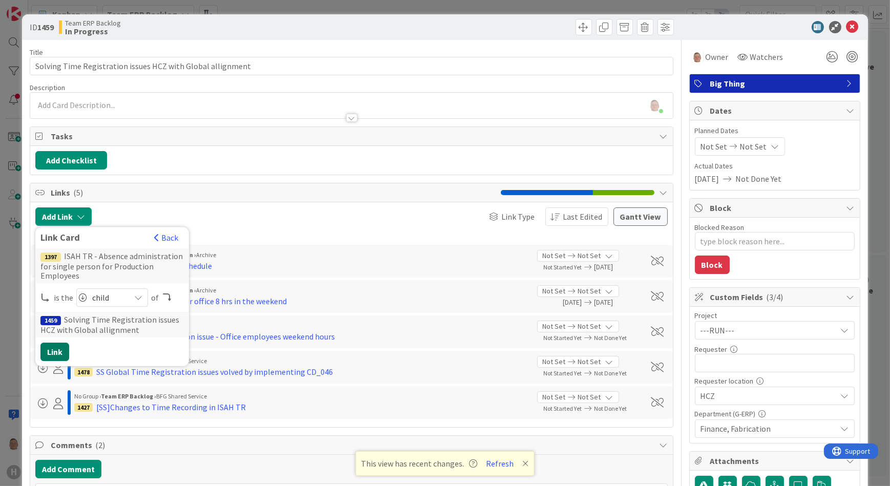
click at [44, 355] on button "Link" at bounding box center [54, 352] width 29 height 18
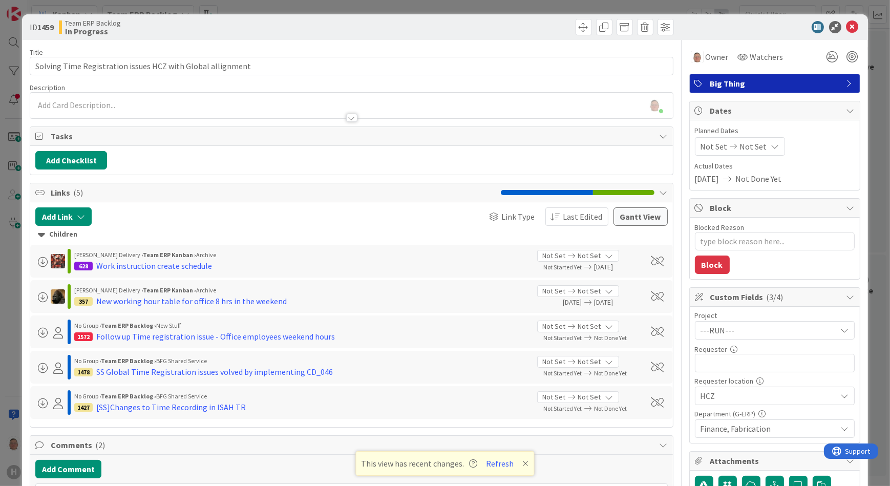
type textarea "x"
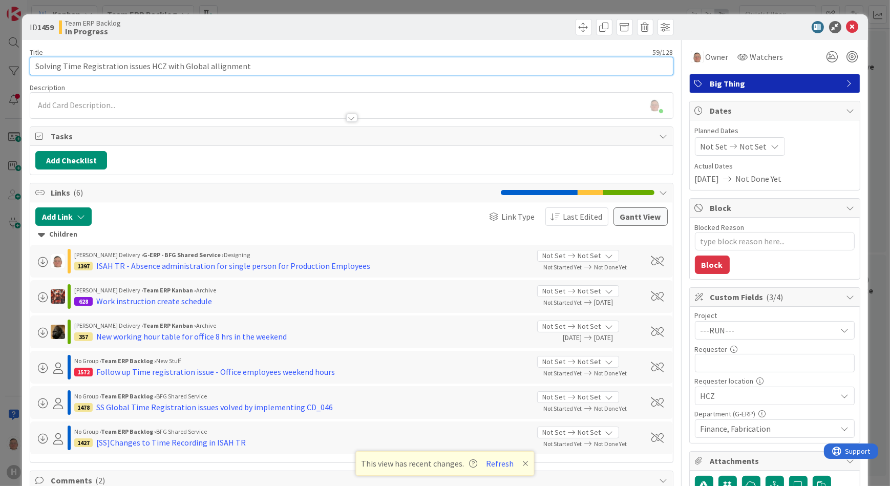
drag, startPoint x: 247, startPoint y: 66, endPoint x: 23, endPoint y: 59, distance: 223.8
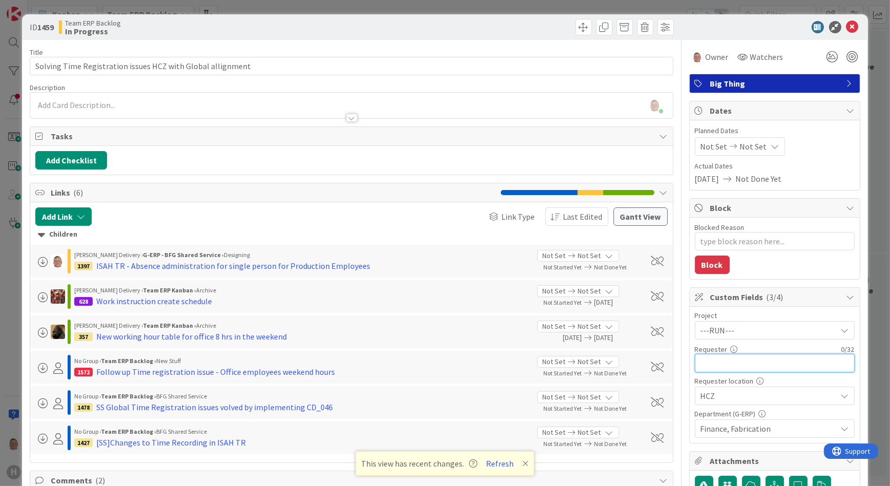
click at [710, 358] on input "text" at bounding box center [775, 363] width 160 height 18
click at [846, 29] on icon at bounding box center [852, 27] width 12 height 12
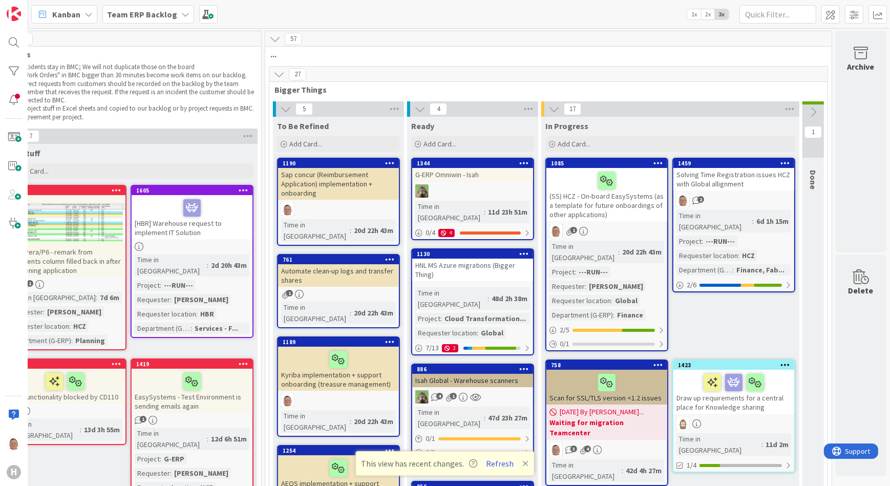
click at [159, 14] on b "Team ERP Backlog" at bounding box center [142, 14] width 70 height 10
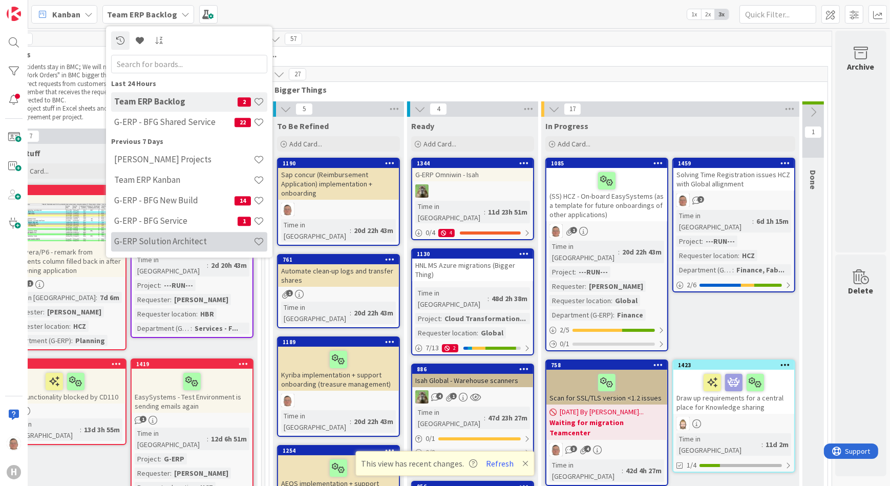
click at [188, 237] on h4 "G-ERP Solution Architect" at bounding box center [183, 241] width 139 height 10
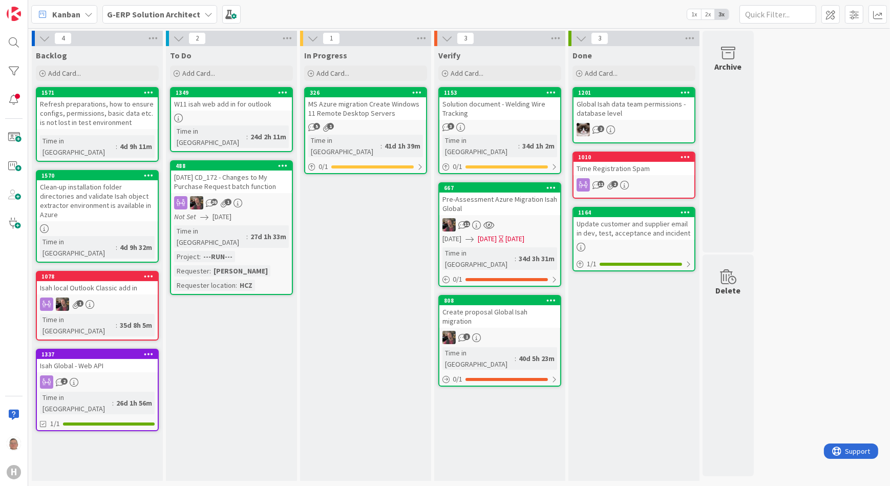
click at [137, 16] on b "G-ERP Solution Architect" at bounding box center [153, 14] width 93 height 10
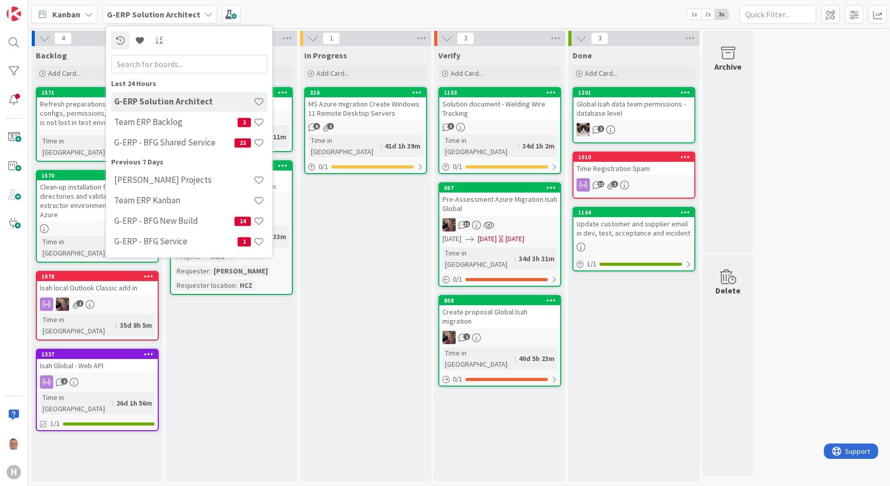
click at [150, 177] on h4 "[PERSON_NAME] Projects" at bounding box center [183, 180] width 139 height 10
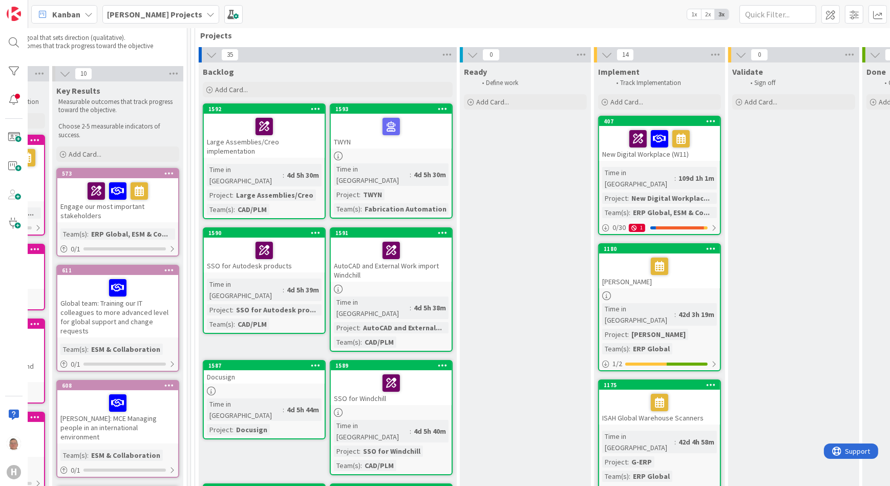
scroll to position [0, 252]
